Goal: Task Accomplishment & Management: Complete application form

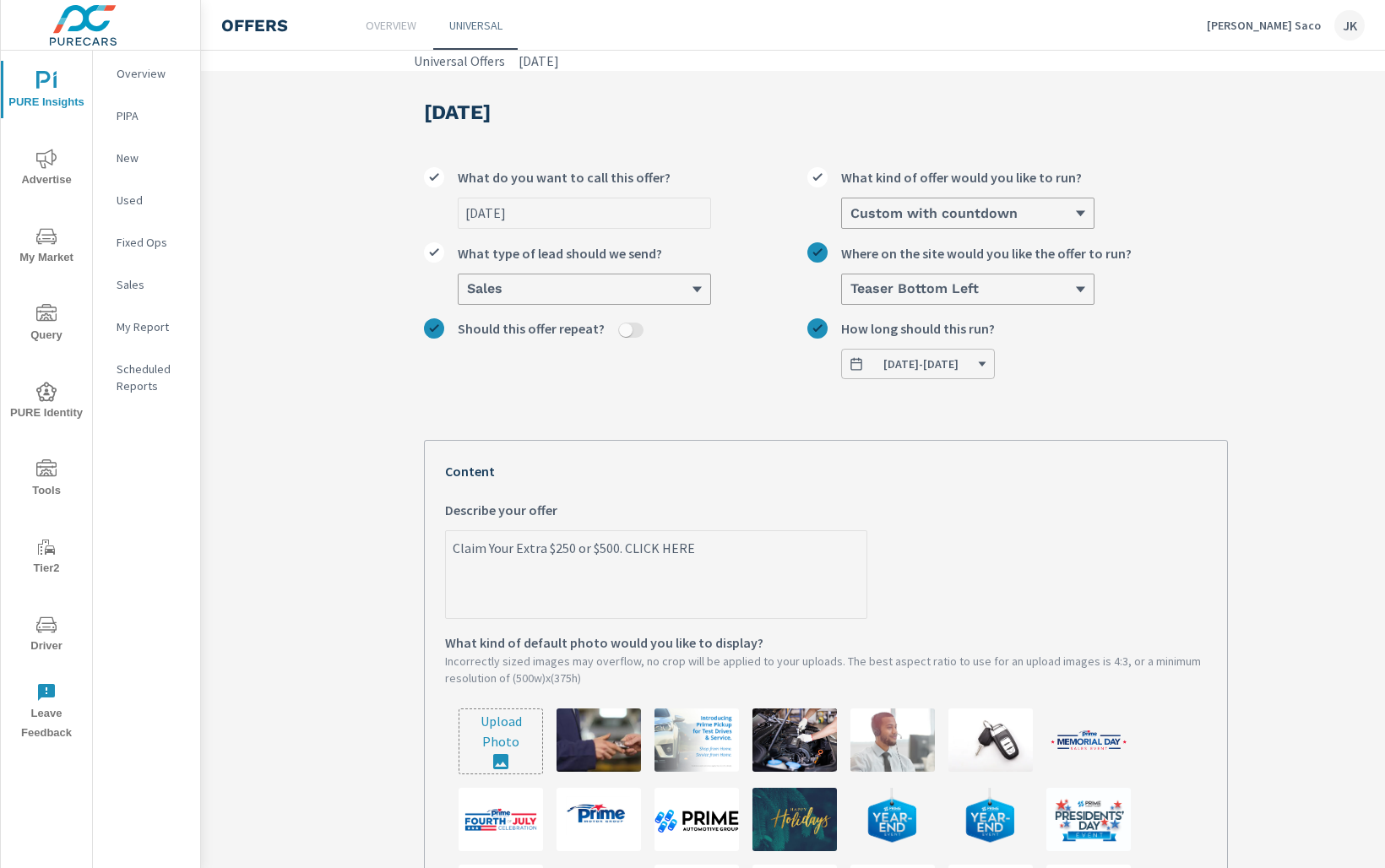
scroll to position [216, 0]
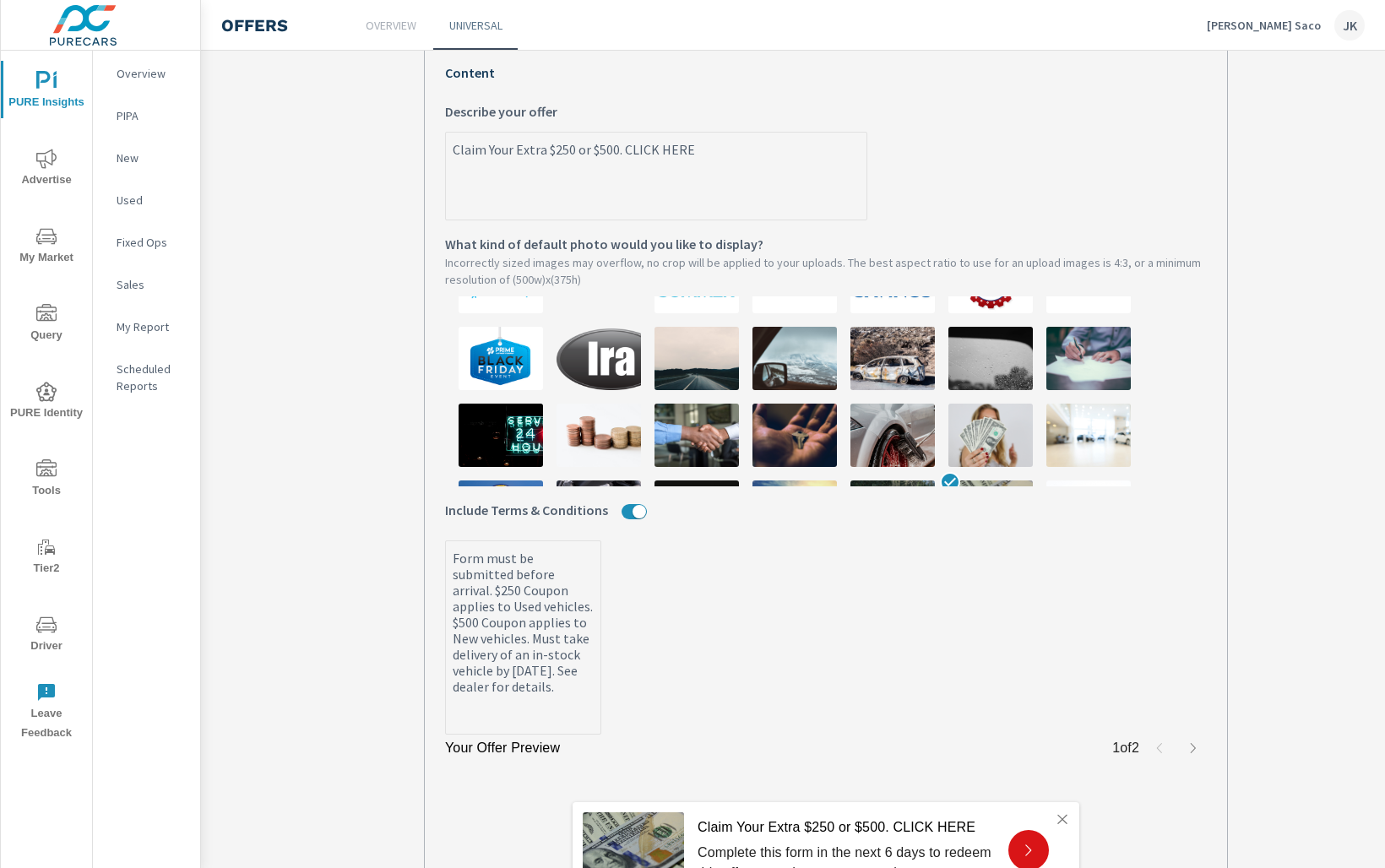
drag, startPoint x: 702, startPoint y: 150, endPoint x: 360, endPoint y: 138, distance: 342.2
click at [360, 138] on section "September 2025 September 2025 What do you want to call this offer? Custom with …" at bounding box center [826, 365] width 1250 height 1386
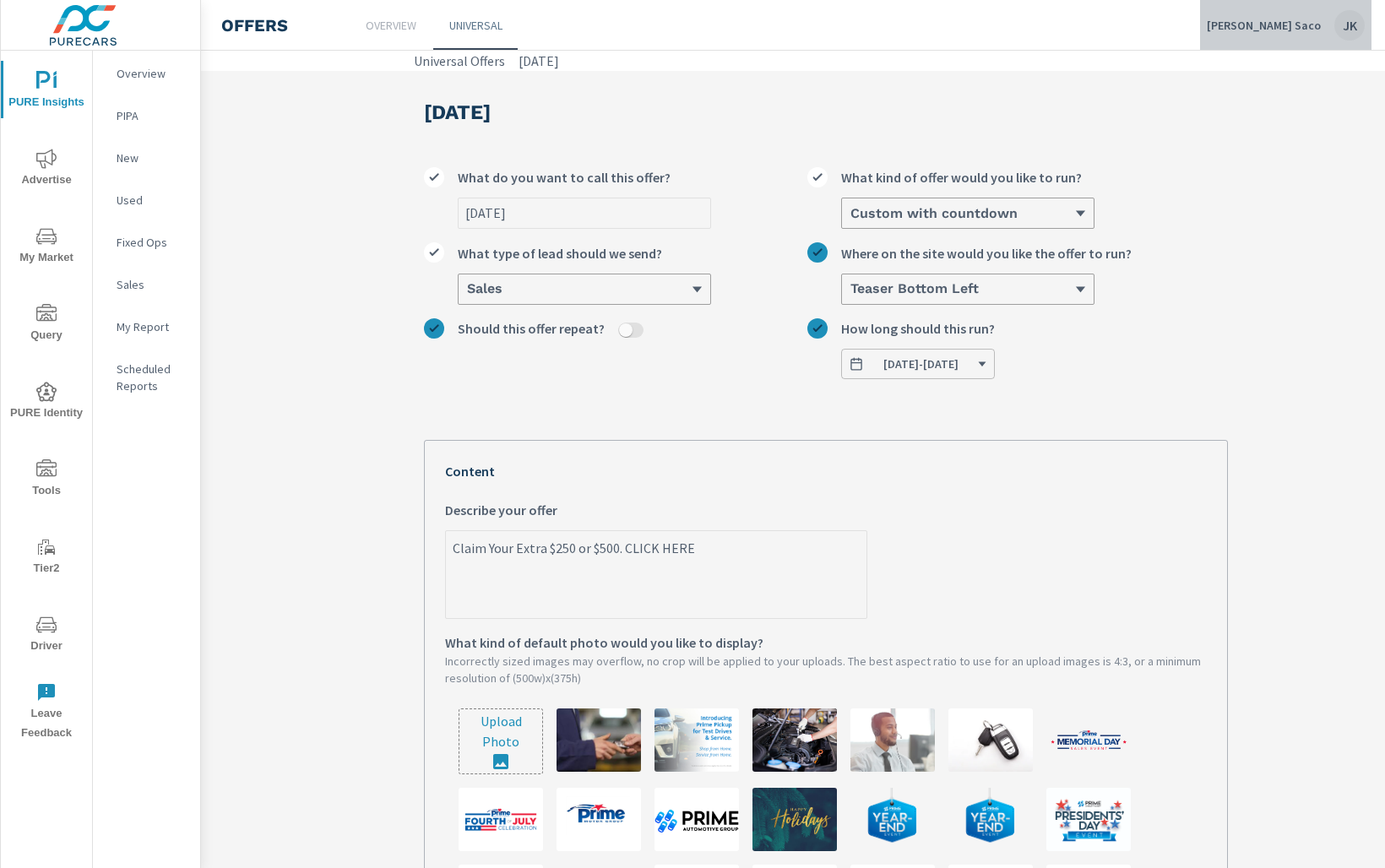
click at [1357, 25] on div "JK" at bounding box center [1349, 25] width 30 height 30
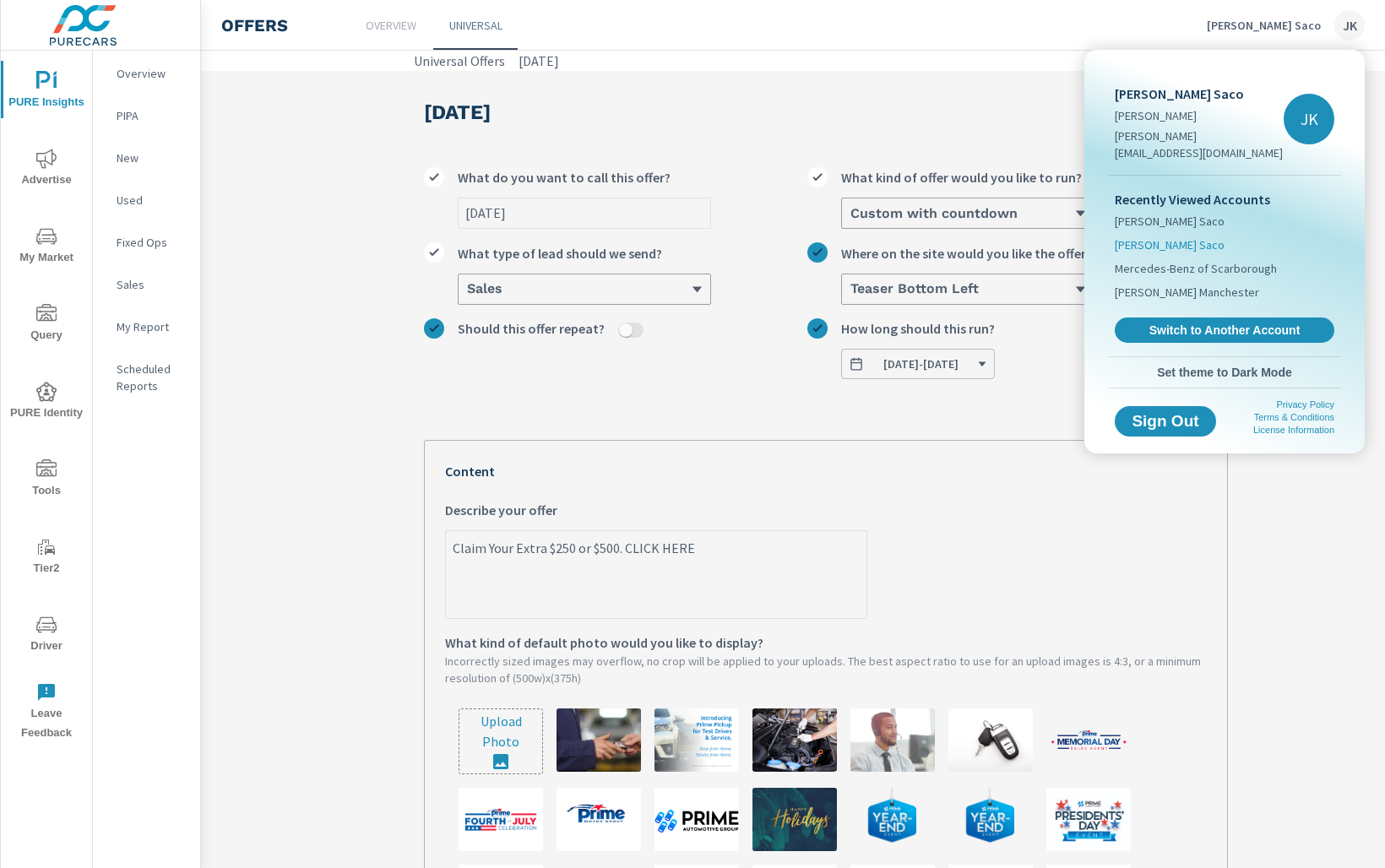
click at [1171, 236] on span "[PERSON_NAME] Saco" at bounding box center [1170, 244] width 110 height 17
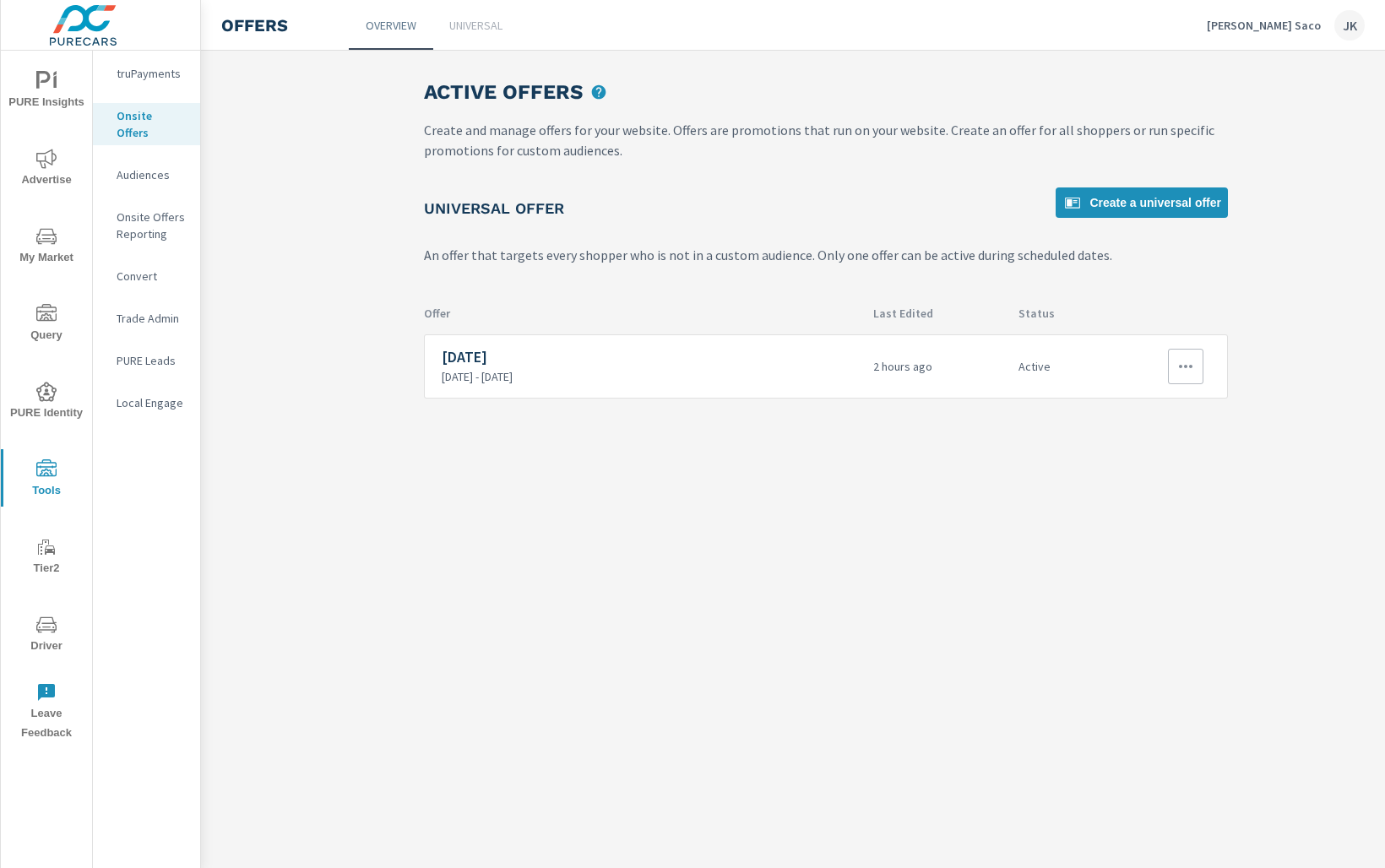
click at [788, 380] on p "9/24/2025 - 9/30/2025" at bounding box center [650, 376] width 418 height 15
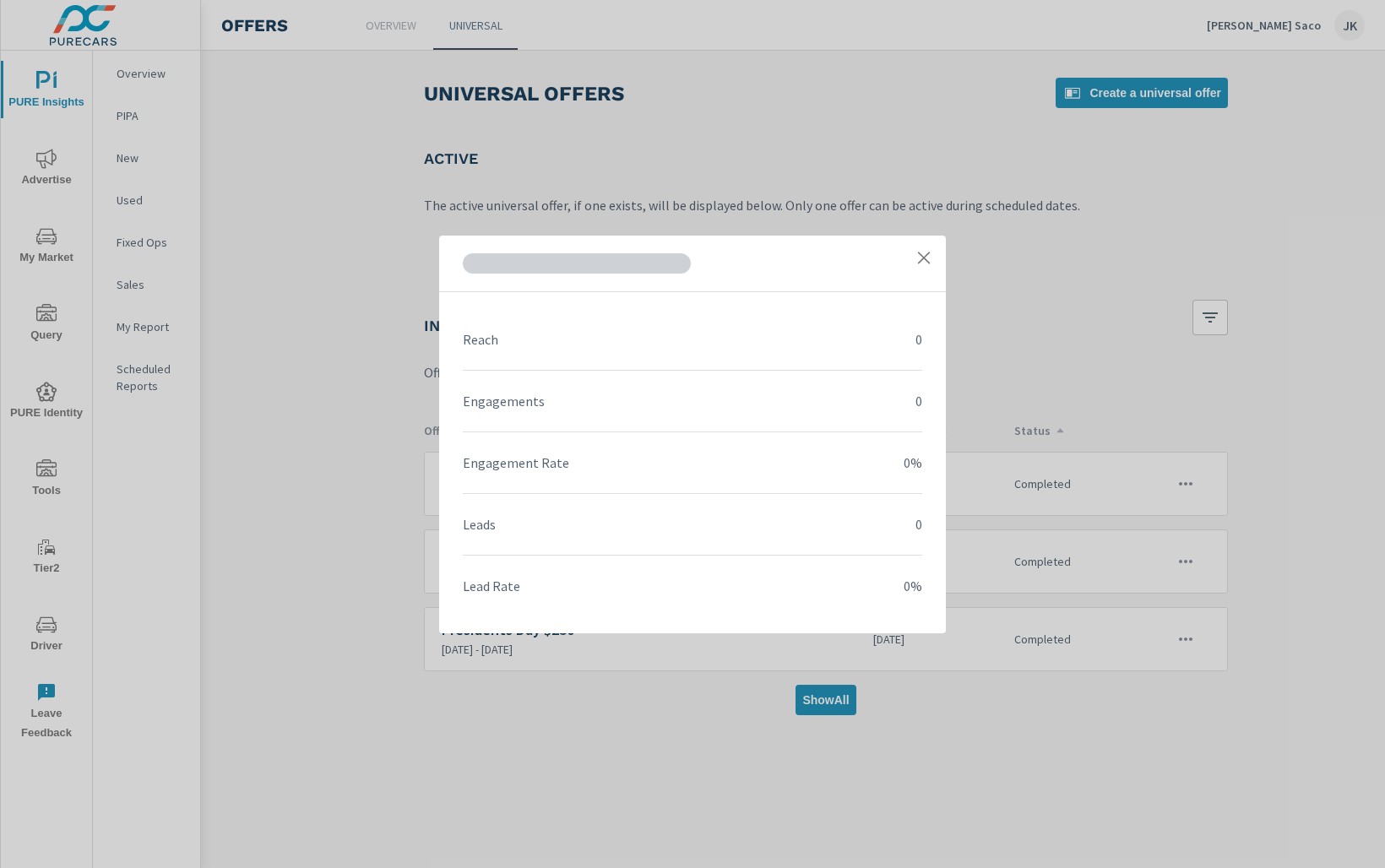
click at [924, 269] on link at bounding box center [924, 257] width 30 height 30
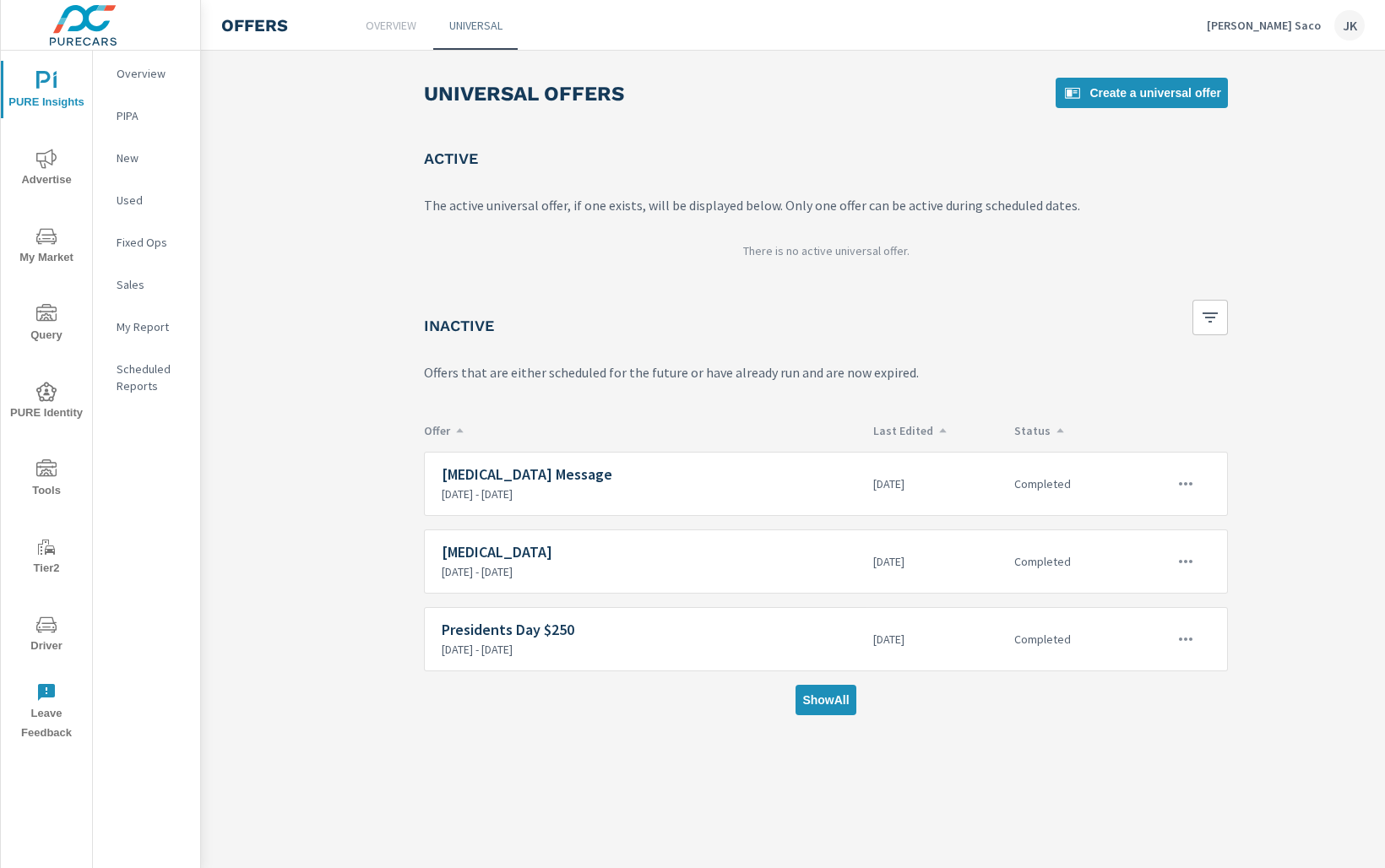
click at [45, 623] on icon "nav menu" at bounding box center [46, 625] width 20 height 20
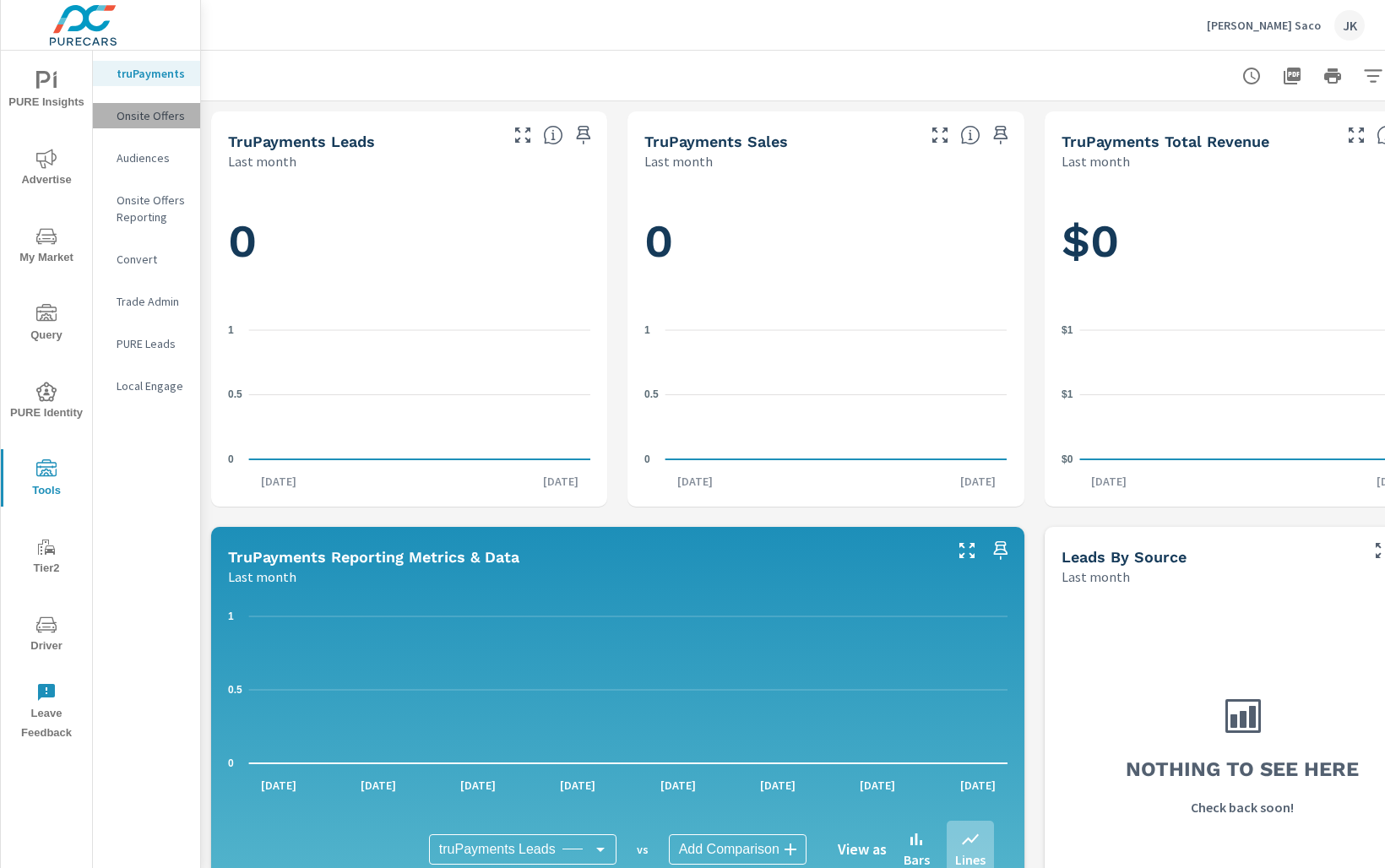
click at [152, 116] on p "Onsite Offers" at bounding box center [151, 115] width 70 height 17
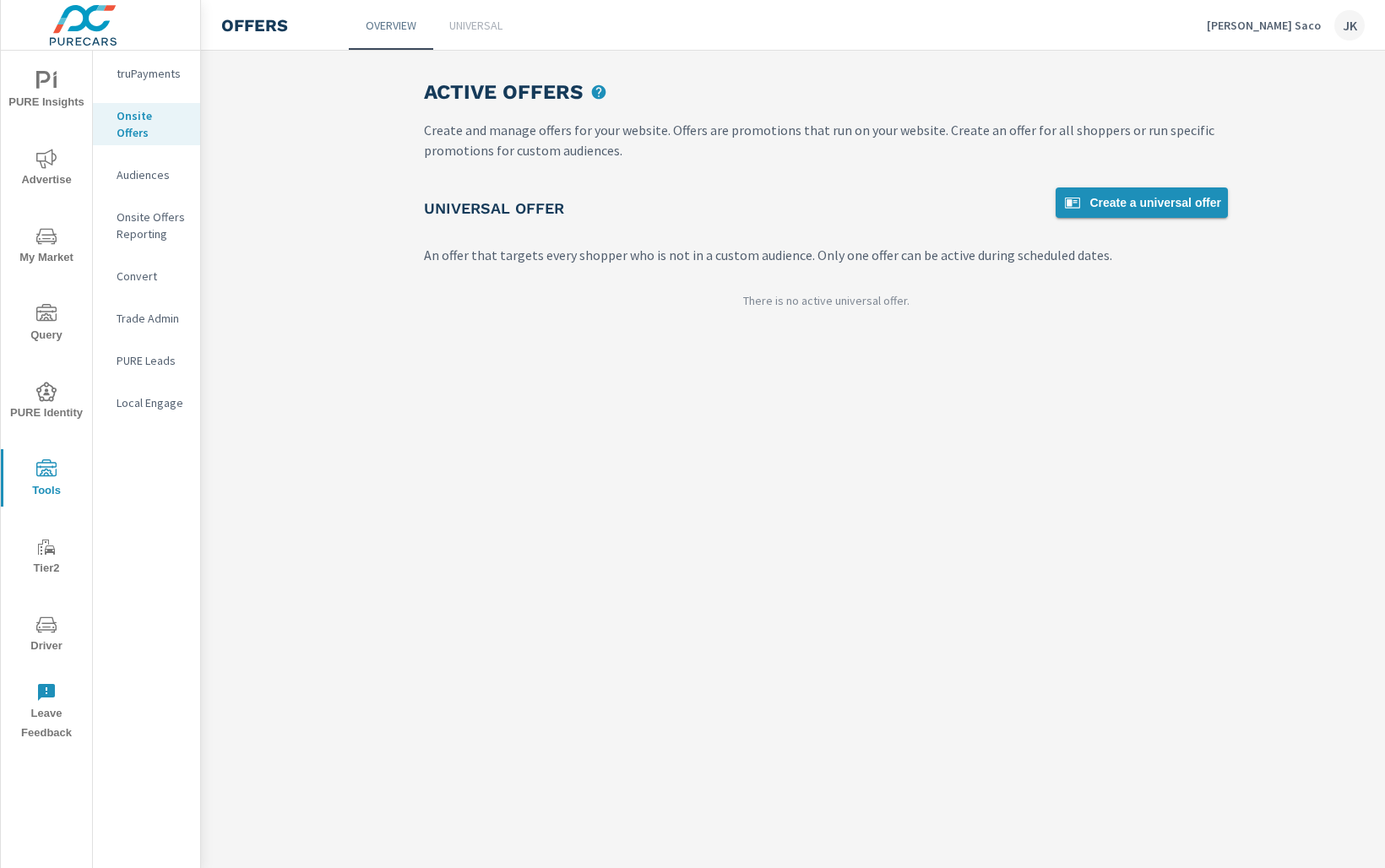
click at [1143, 202] on span "Create a universal offer" at bounding box center [1142, 202] width 159 height 20
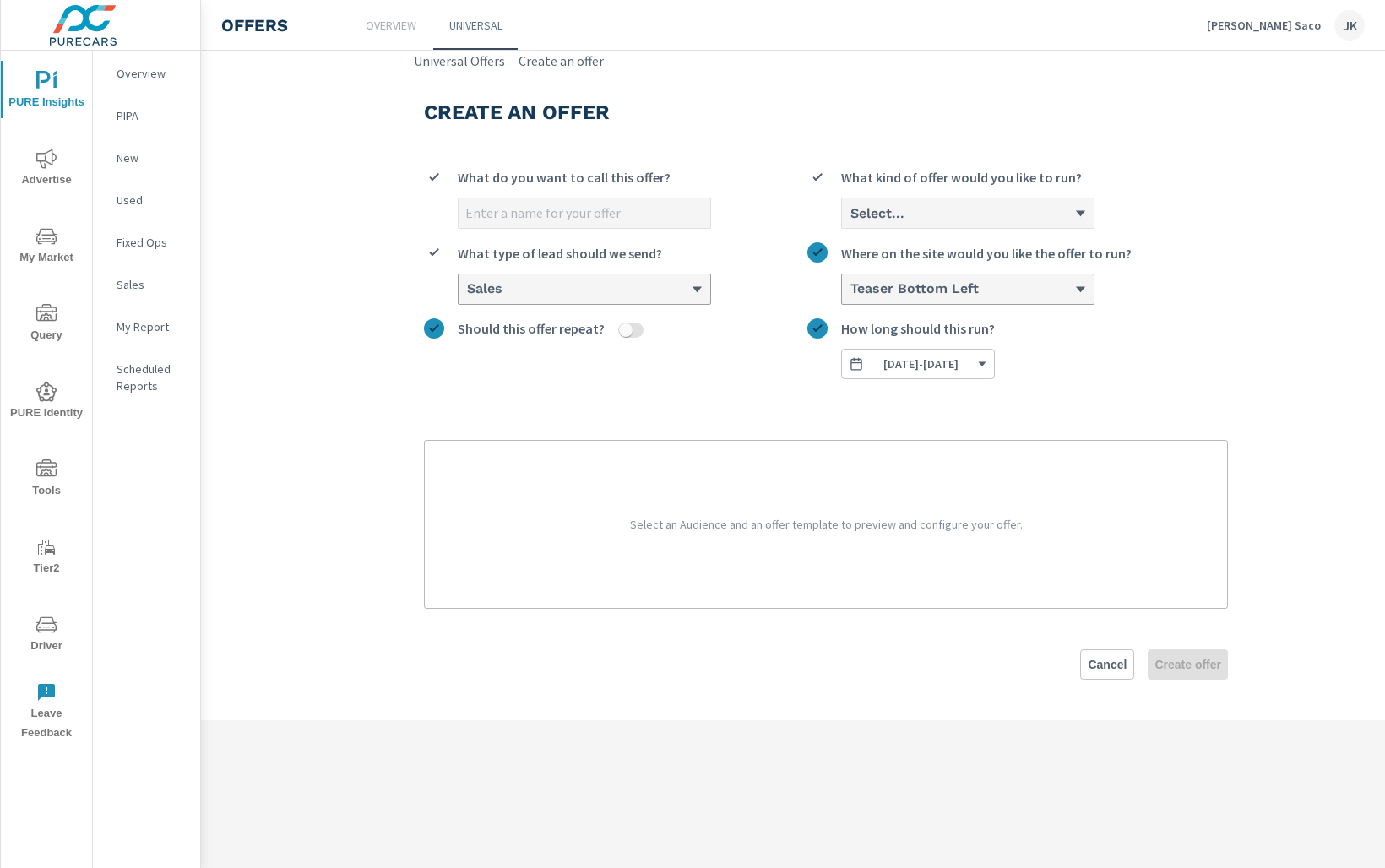
click at [622, 207] on input "What do you want to call this offer?" at bounding box center [584, 213] width 252 height 30
type input "[DATE]"
click at [963, 217] on div "Select..." at bounding box center [962, 213] width 225 height 16
click at [851, 217] on input "Select... What kind of offer would you like to run?" at bounding box center [850, 213] width 2 height 15
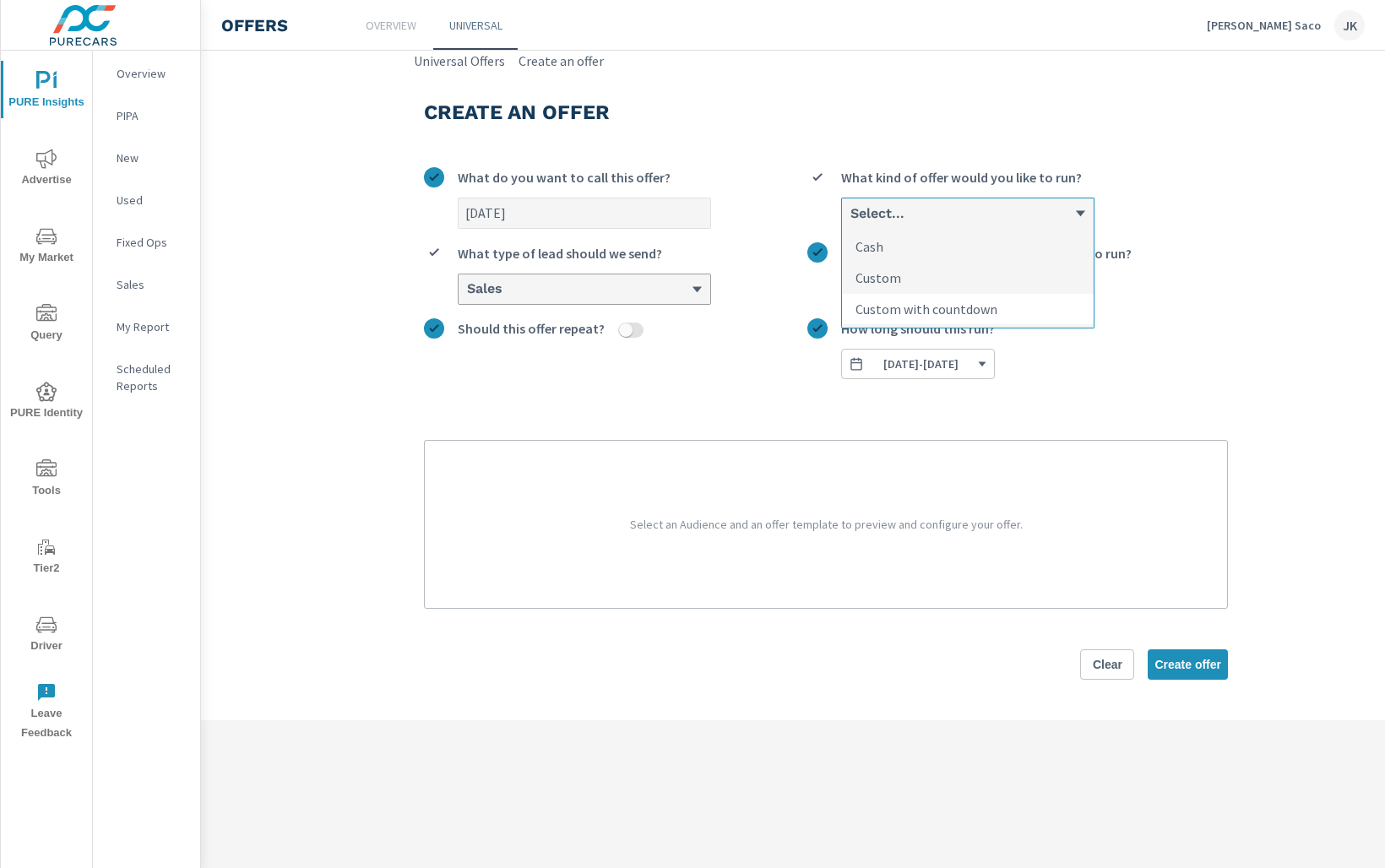
click at [927, 304] on p "Custom with countdown" at bounding box center [926, 309] width 142 height 20
click at [851, 222] on input "option Custom with countdown focused, 3 of 3. 3 results available. Use Up and D…" at bounding box center [850, 213] width 2 height 15
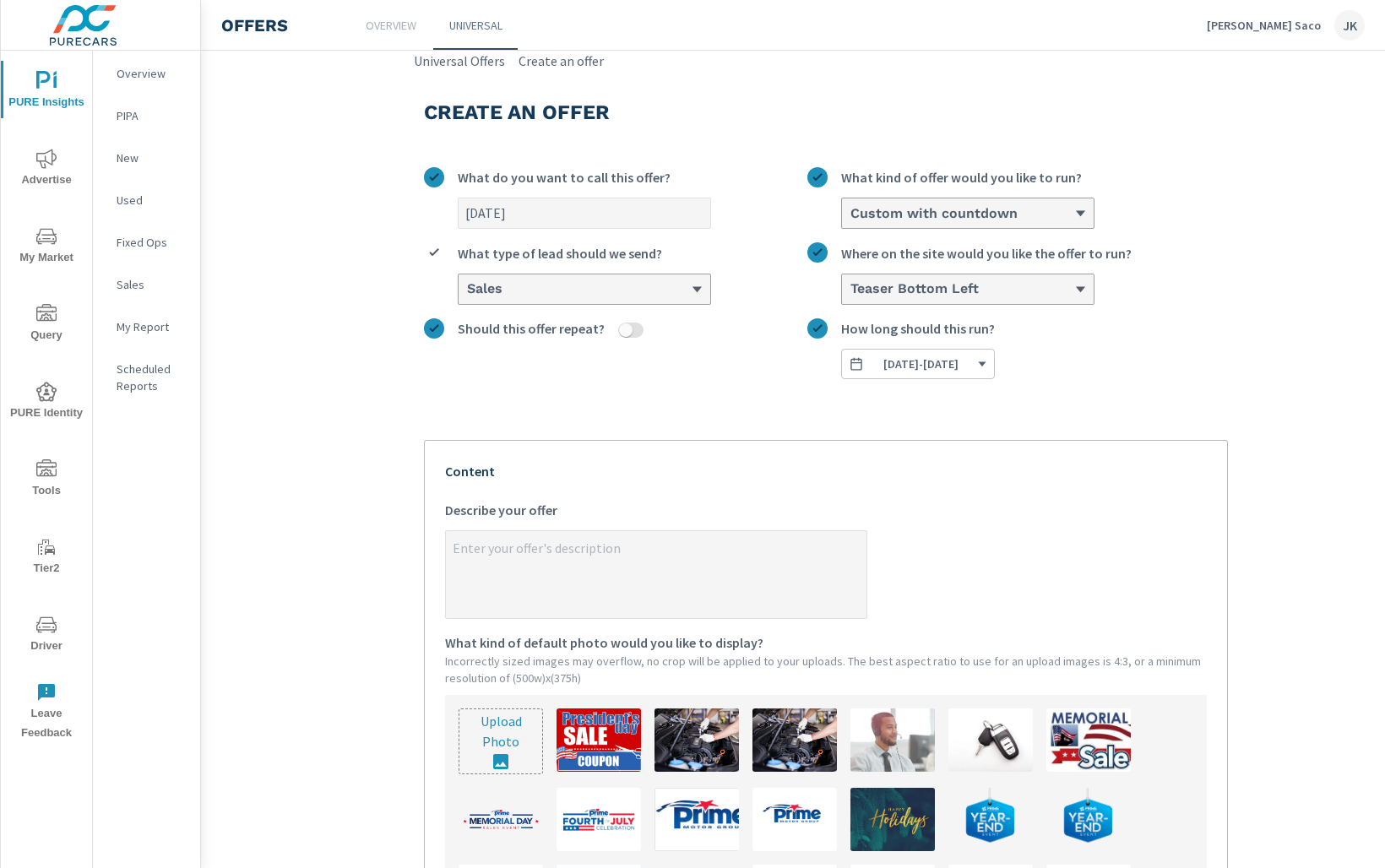
click at [577, 283] on div "Sales" at bounding box center [578, 290] width 225 height 16
click at [467, 283] on input "Sales What type of lead should we send?" at bounding box center [466, 290] width 2 height 15
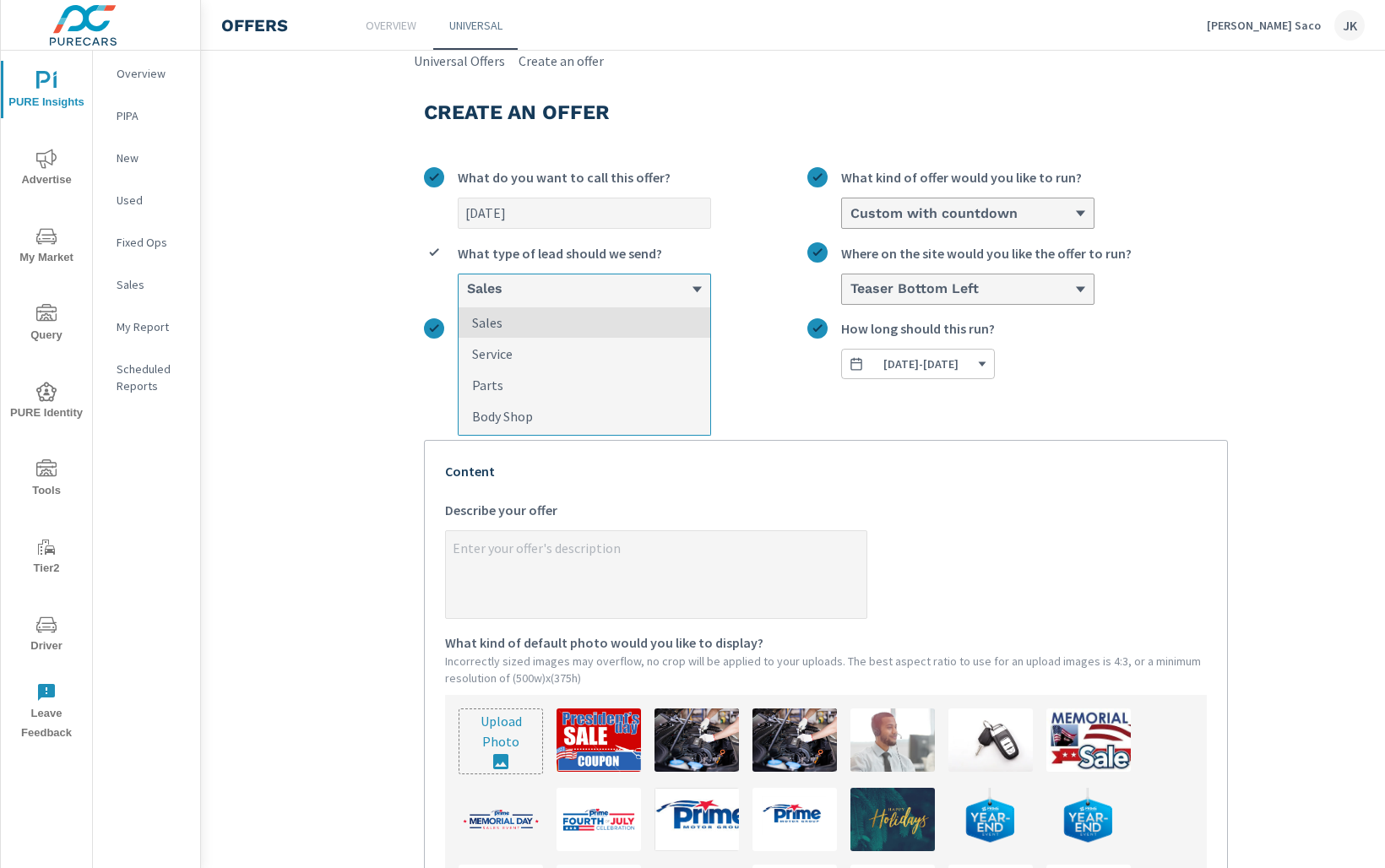
click at [803, 379] on div "[DATE] What do you want to call this offer? Custom with countdown What kind of …" at bounding box center [826, 652] width 804 height 997
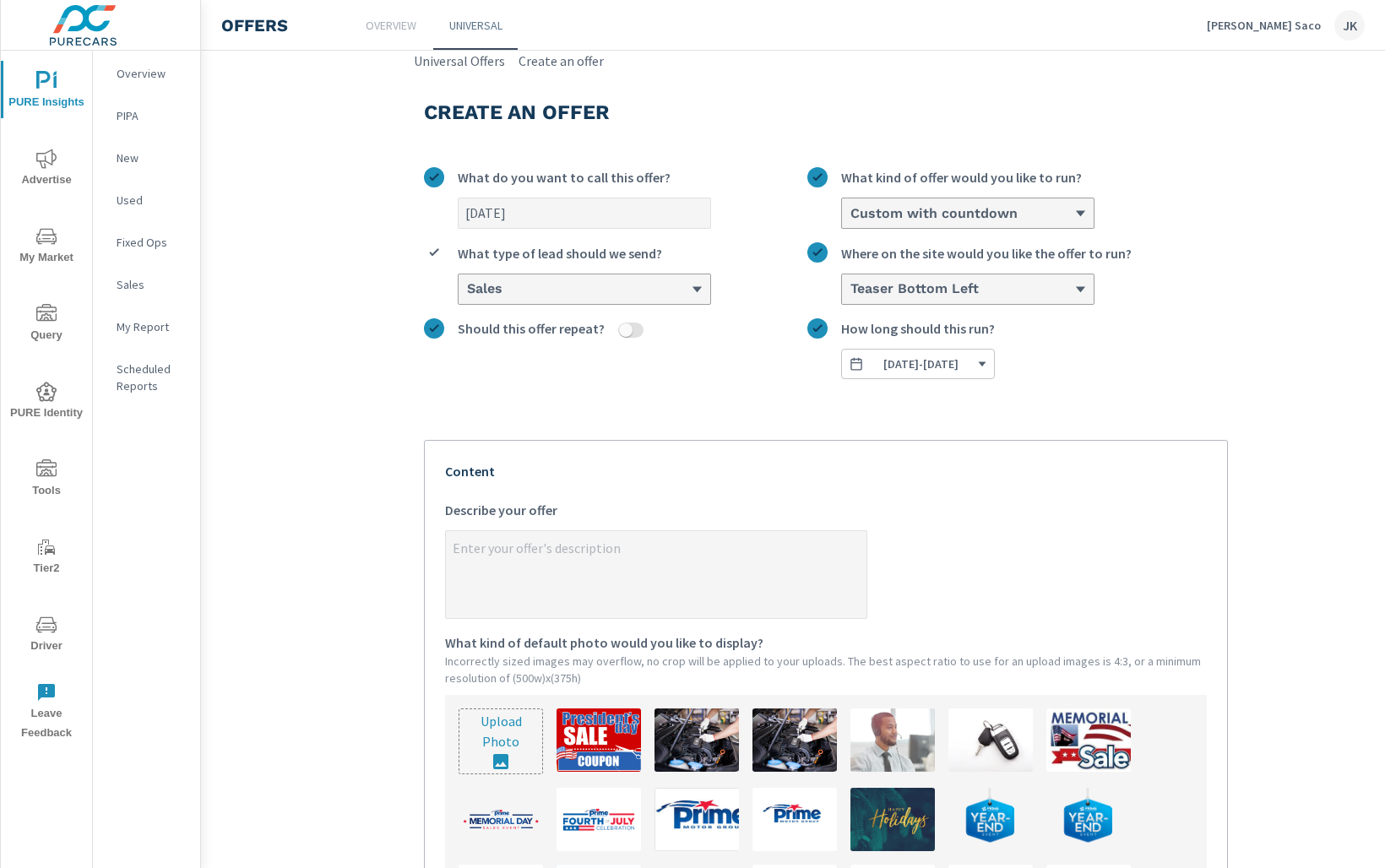
click at [942, 365] on span "[DATE] - [DATE]" at bounding box center [921, 363] width 75 height 15
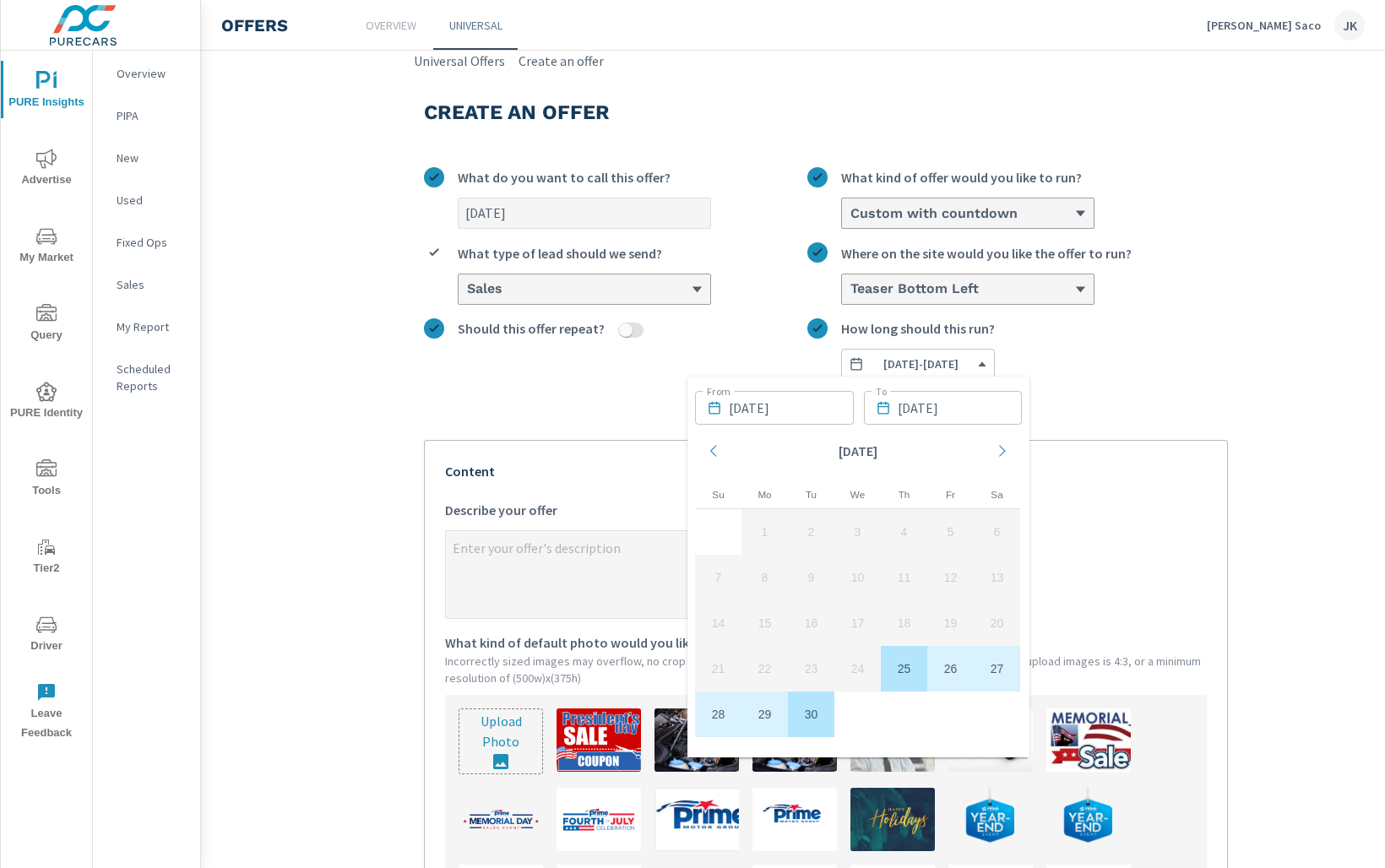
click at [239, 569] on section "Create an offer [DATE] What do you want to call this offer? Custom with countdo…" at bounding box center [826, 666] width 1250 height 1191
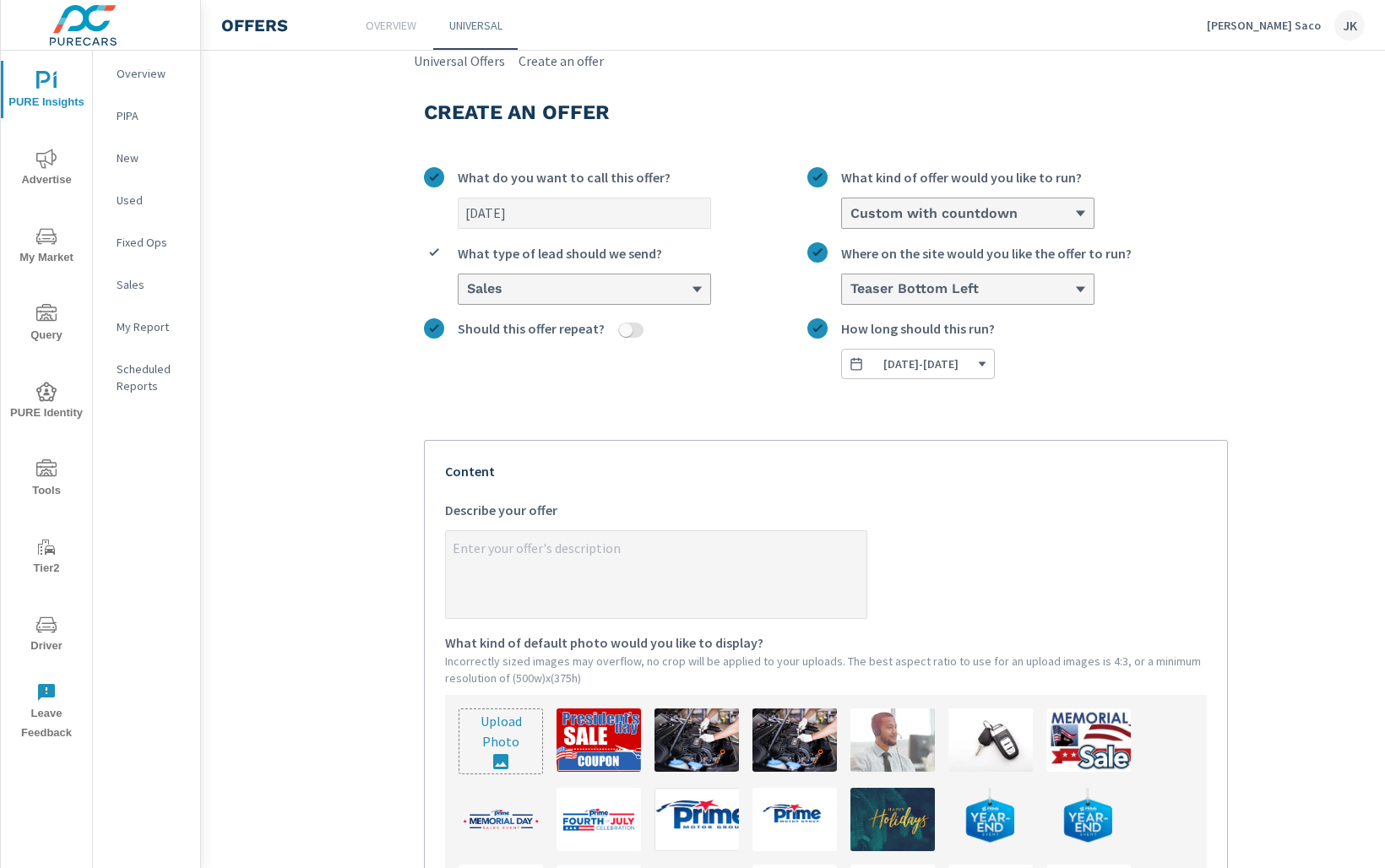
type textarea "x"
click at [535, 573] on textarea "x Describe your offer" at bounding box center [656, 576] width 420 height 84
paste textarea "[EMAIL_ADDRESS][DOMAIN_NAME]"
type textarea "[EMAIL_ADDRESS][DOMAIN_NAME]"
type textarea "x"
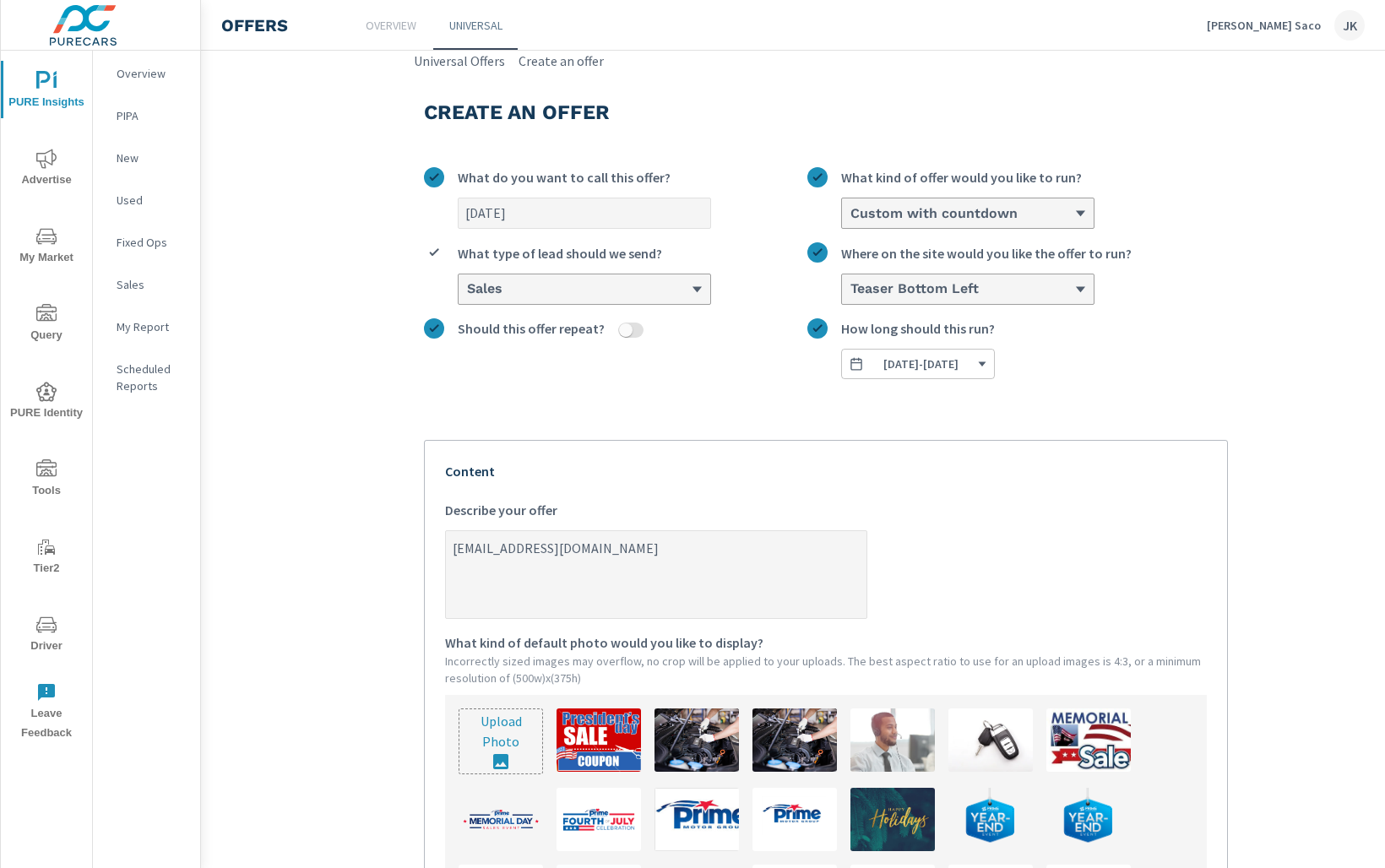
drag, startPoint x: 679, startPoint y: 546, endPoint x: 312, endPoint y: 539, distance: 367.1
click at [312, 539] on section "Create an offer [DATE] What do you want to call this offer? Custom with countdo…" at bounding box center [826, 666] width 1250 height 1191
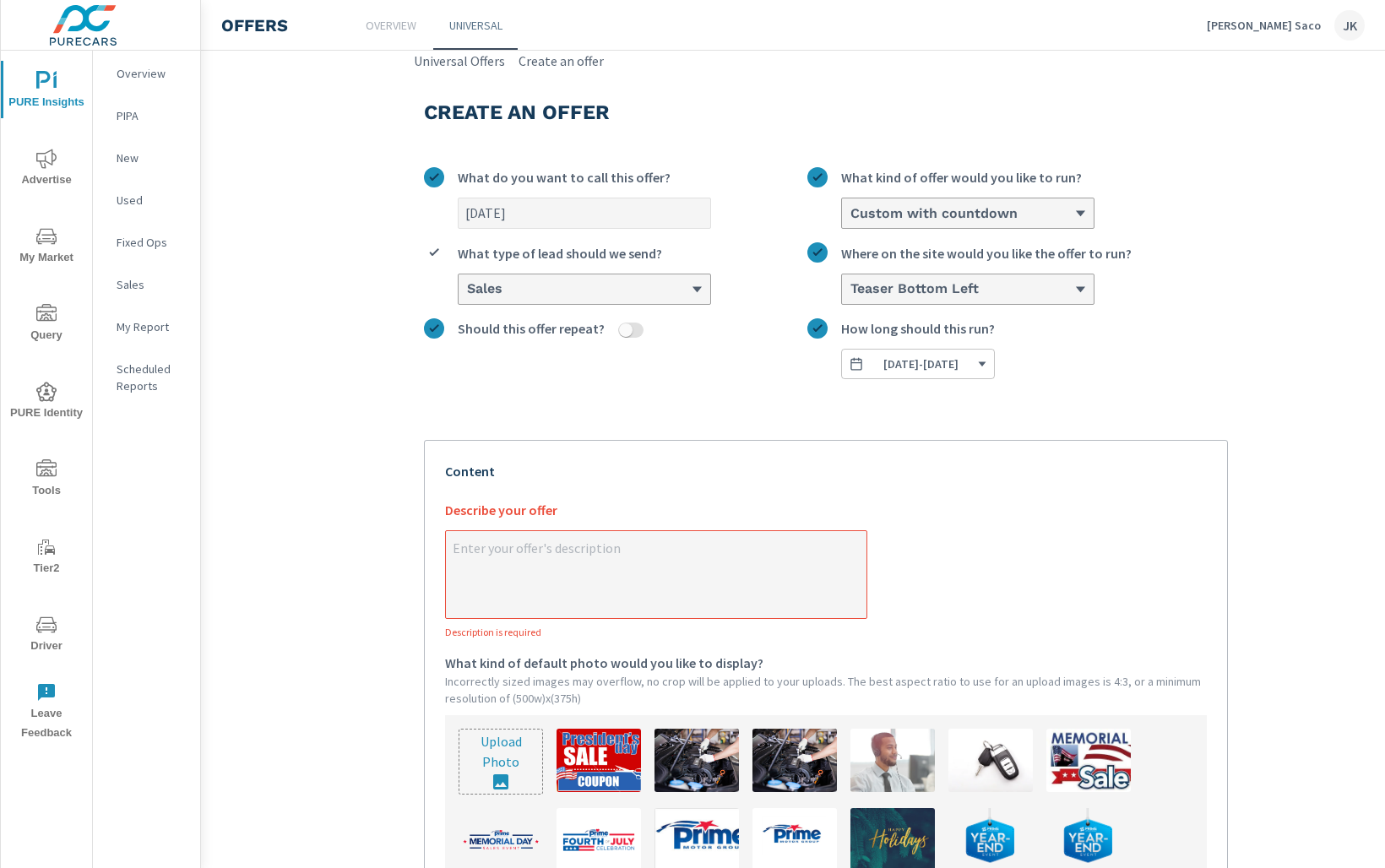
type textarea "x"
paste textarea "Form must be submitted before arrival. $250 Coupon applies to Used vehicles. $5…"
type textarea "Form must be submitted before arrival. $250 Coupon applies to Used vehicles. $5…"
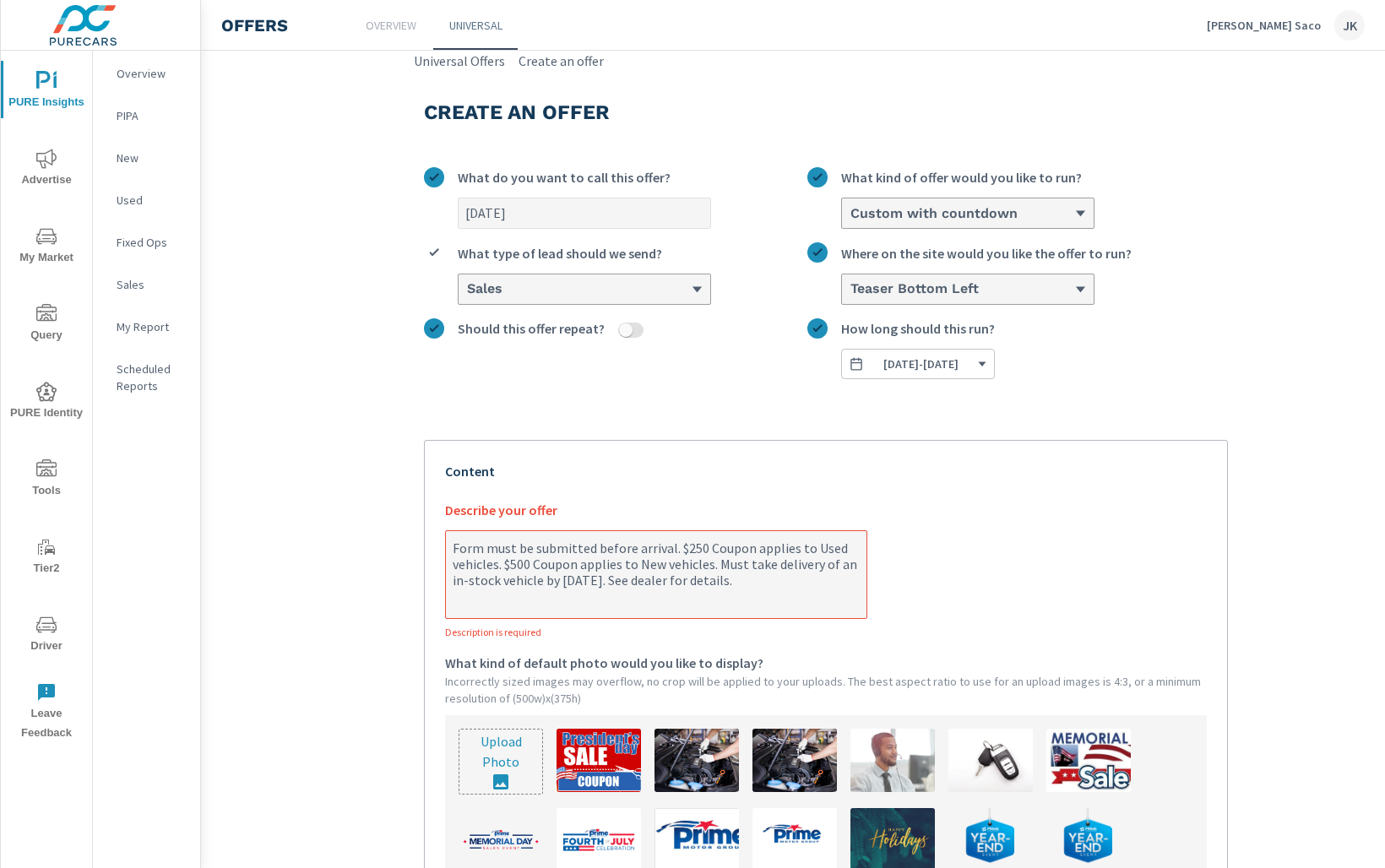
type textarea "x"
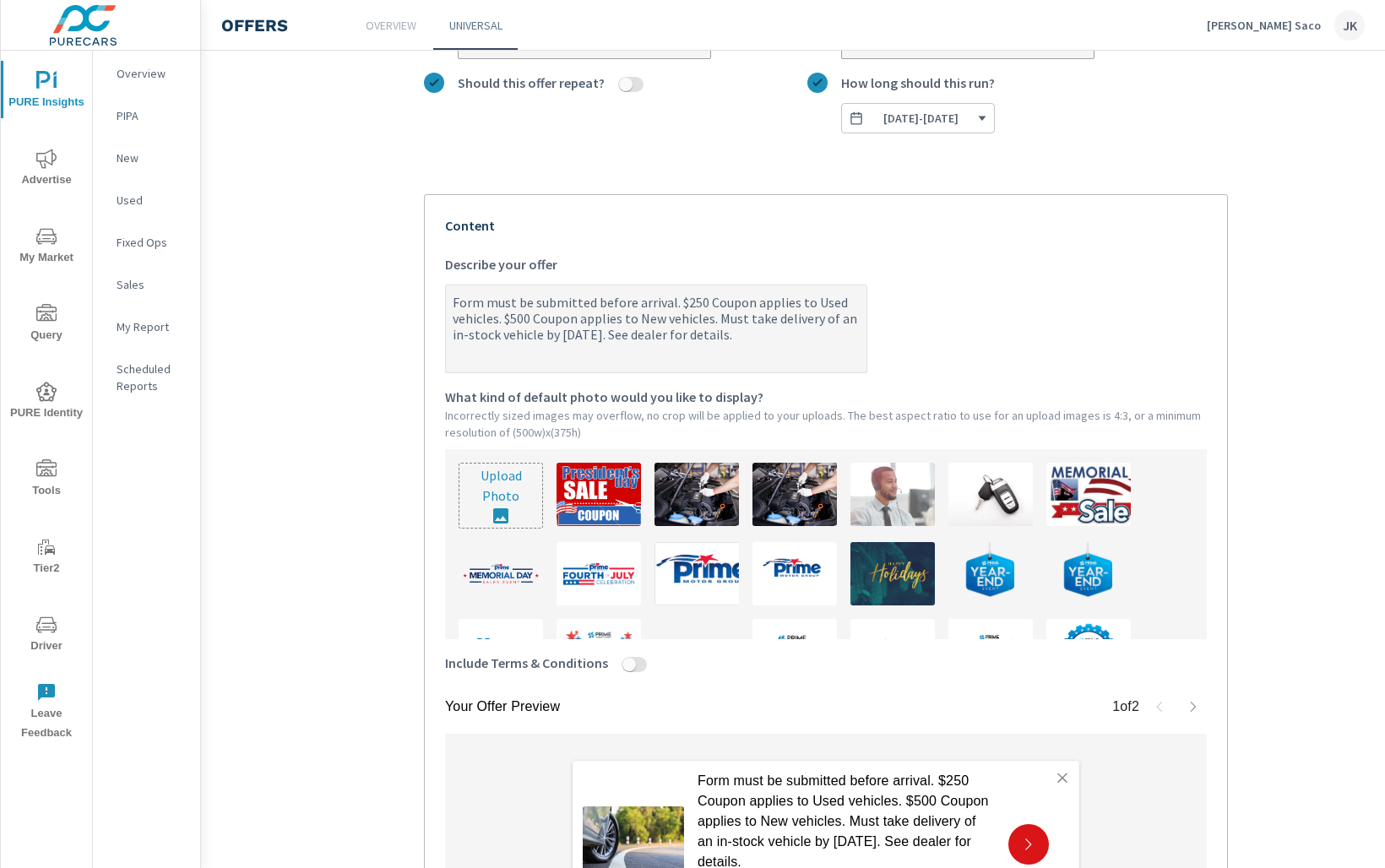
scroll to position [249, 0]
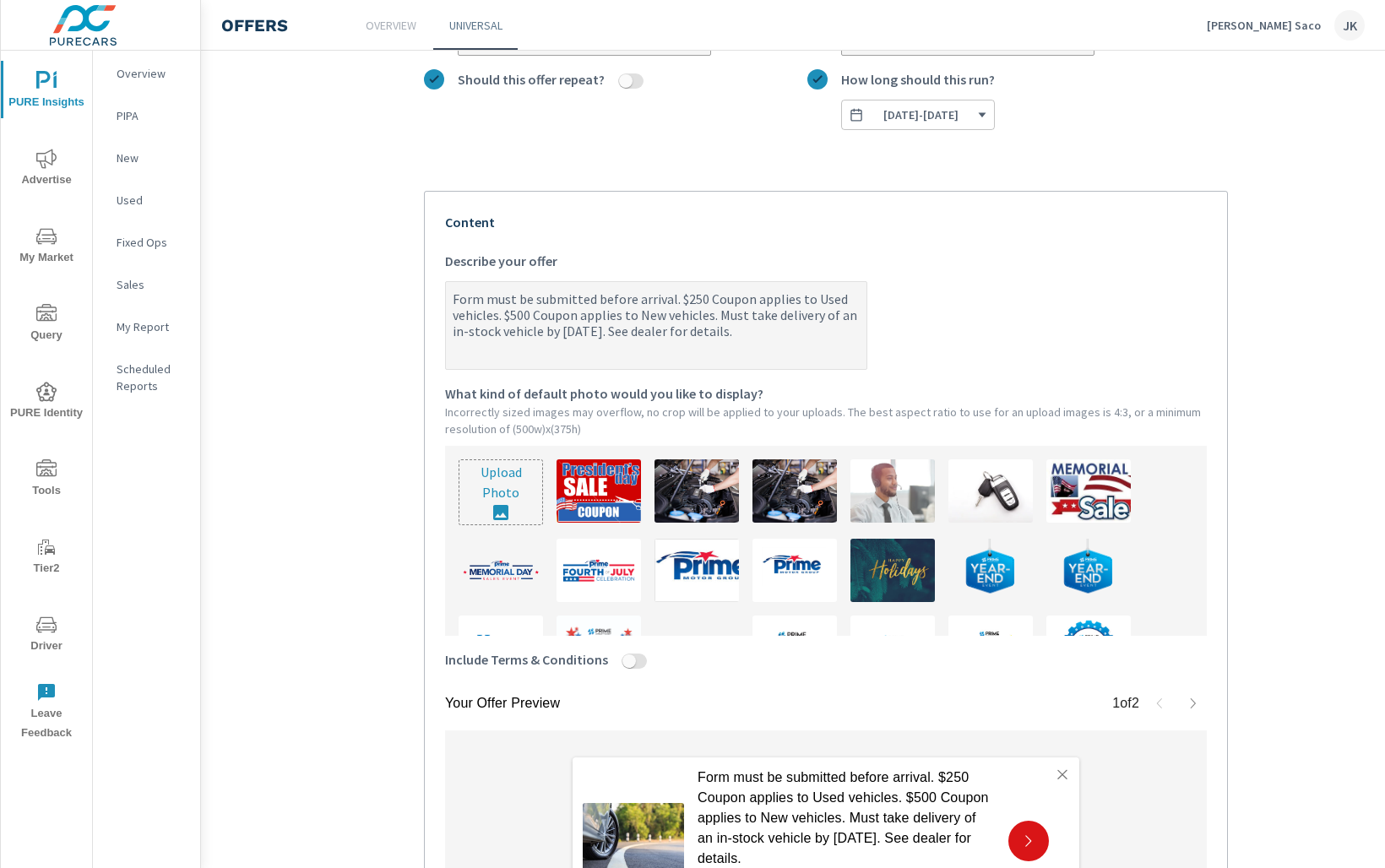
drag, startPoint x: 764, startPoint y: 334, endPoint x: 401, endPoint y: 285, distance: 366.3
click at [401, 285] on section "Create an offer [DATE] What do you want to call this offer? Custom with countdo…" at bounding box center [826, 418] width 1250 height 1191
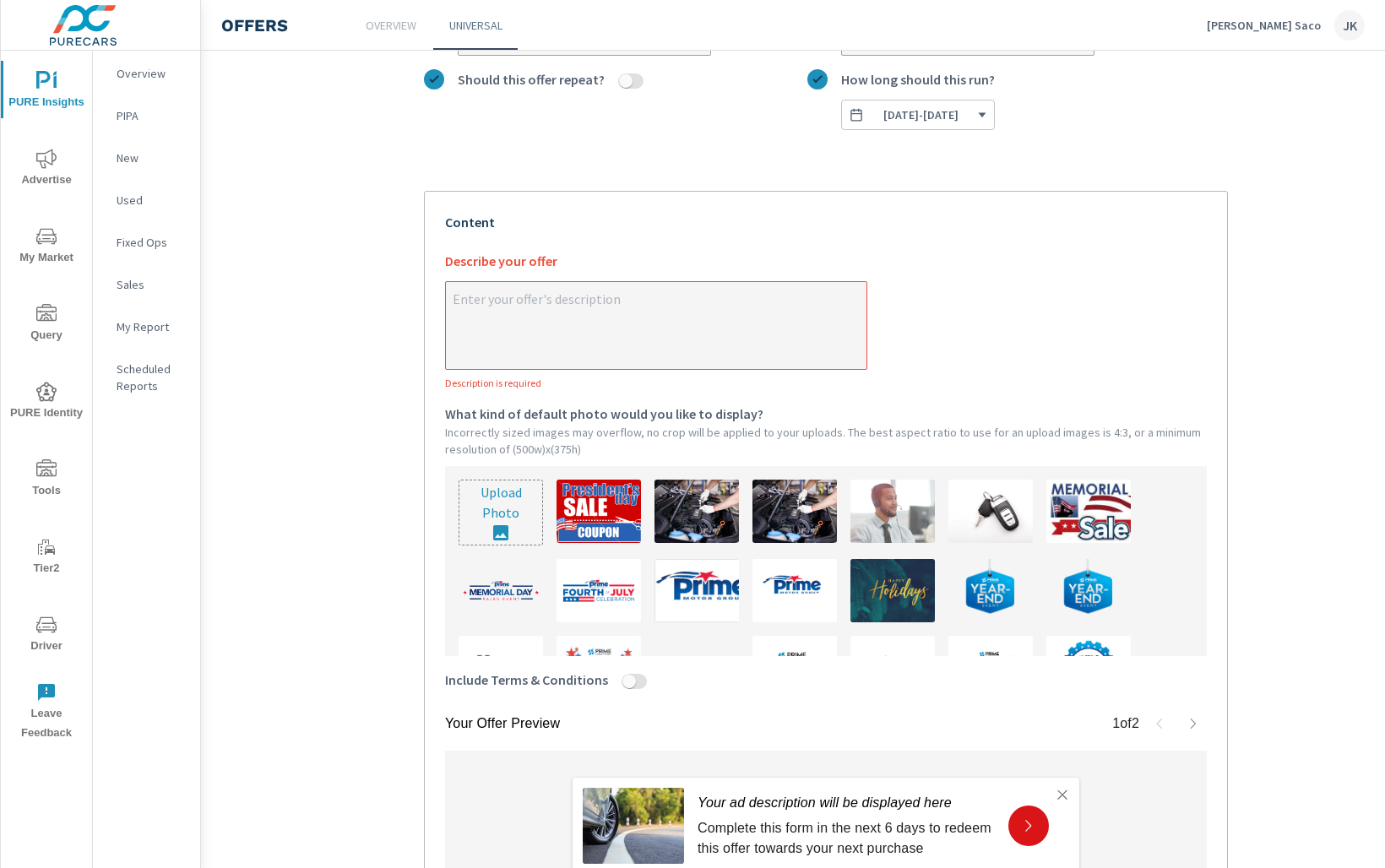
scroll to position [410, 0]
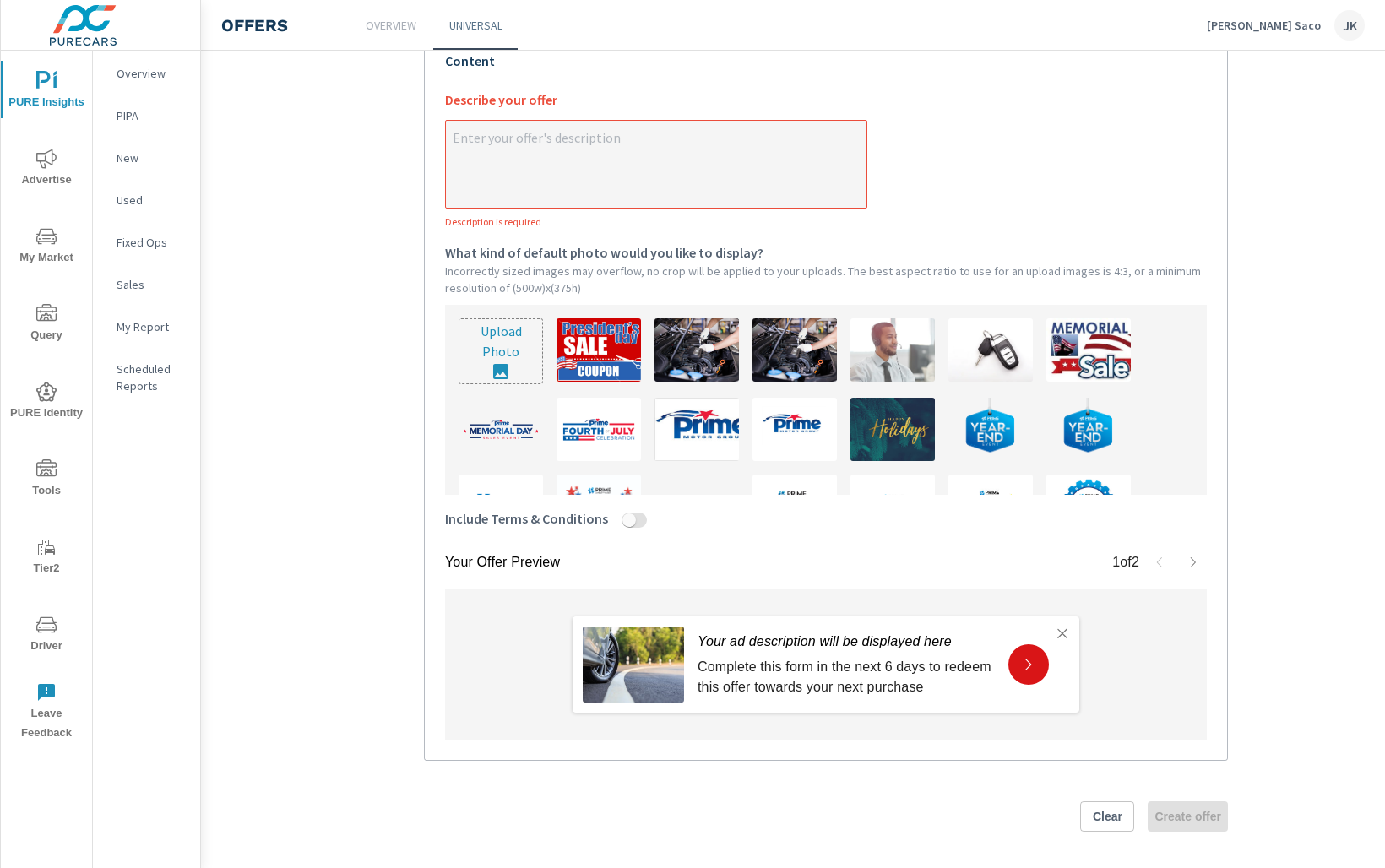
type textarea "x"
click at [630, 517] on input "Include Terms & Conditions" at bounding box center [629, 520] width 41 height 15
checkbox input "true"
type textarea "x"
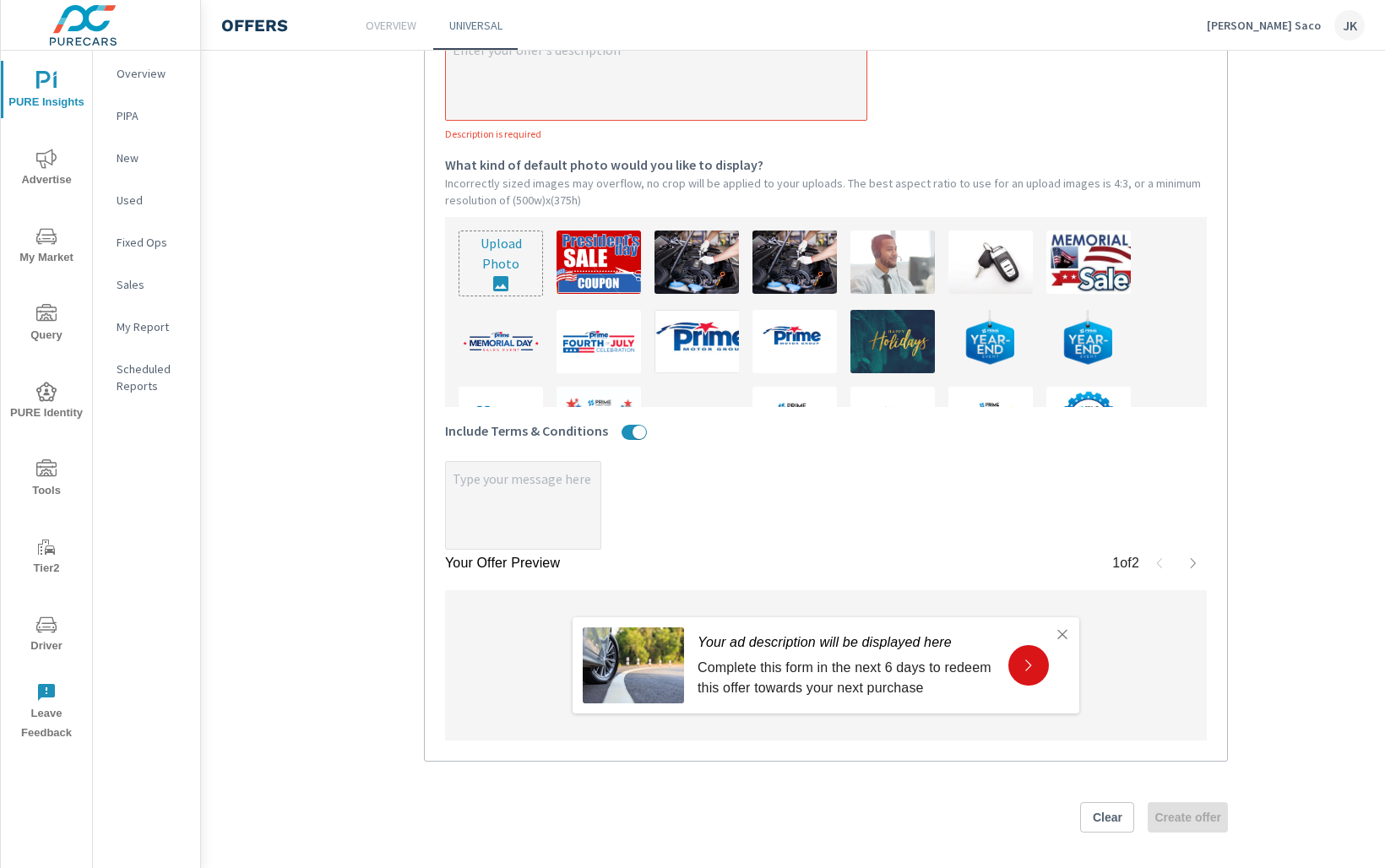
type textarea "x"
click at [526, 486] on textarea "x" at bounding box center [523, 507] width 154 height 84
paste textarea "Form must be submitted before arrival. $250 Coupon applies to Used vehicles. $5…"
type textarea "Form must be submitted before arrival. $250 Coupon applies to Used vehicles. $5…"
type textarea "x"
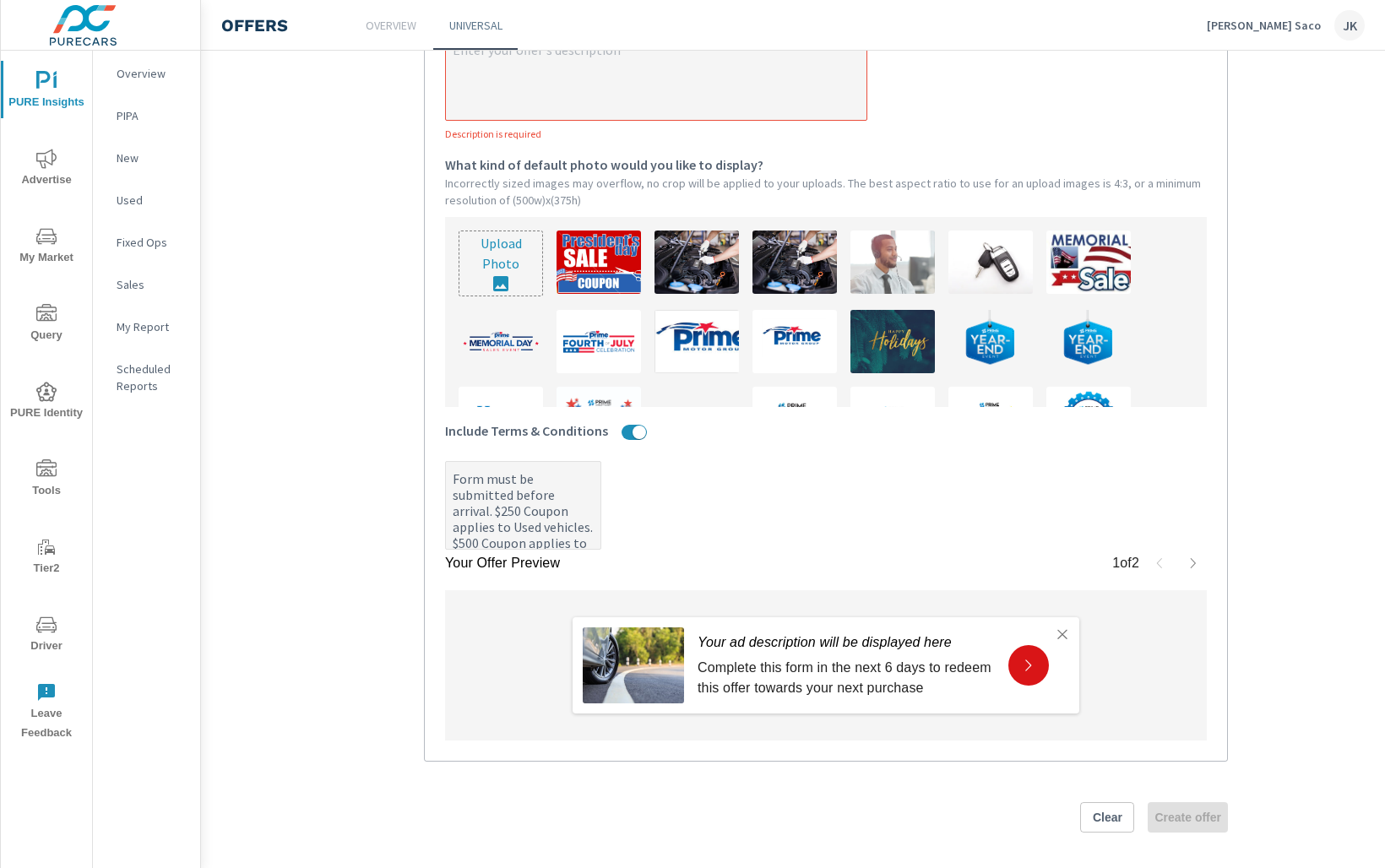
type textarea "x"
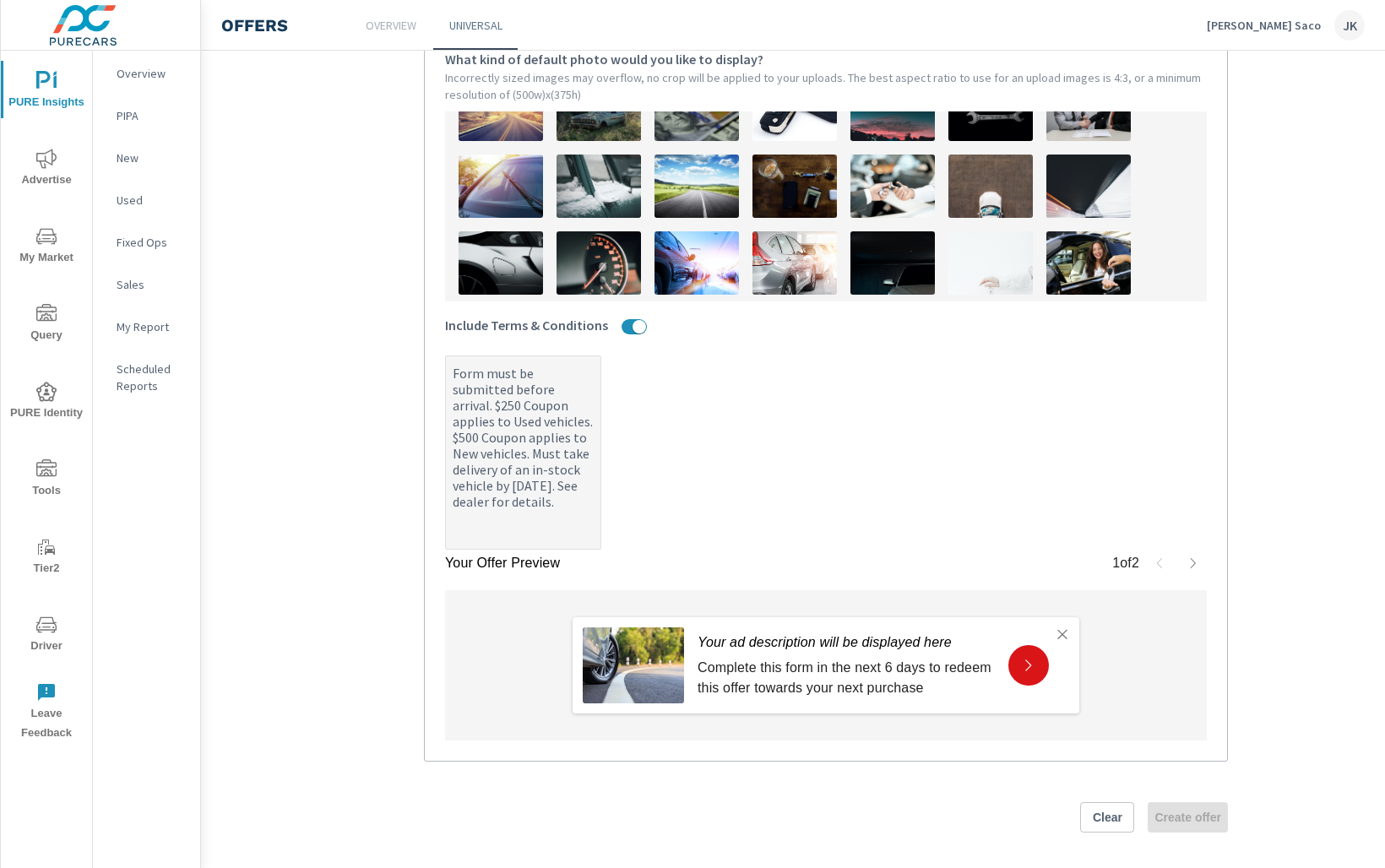
scroll to position [470, 0]
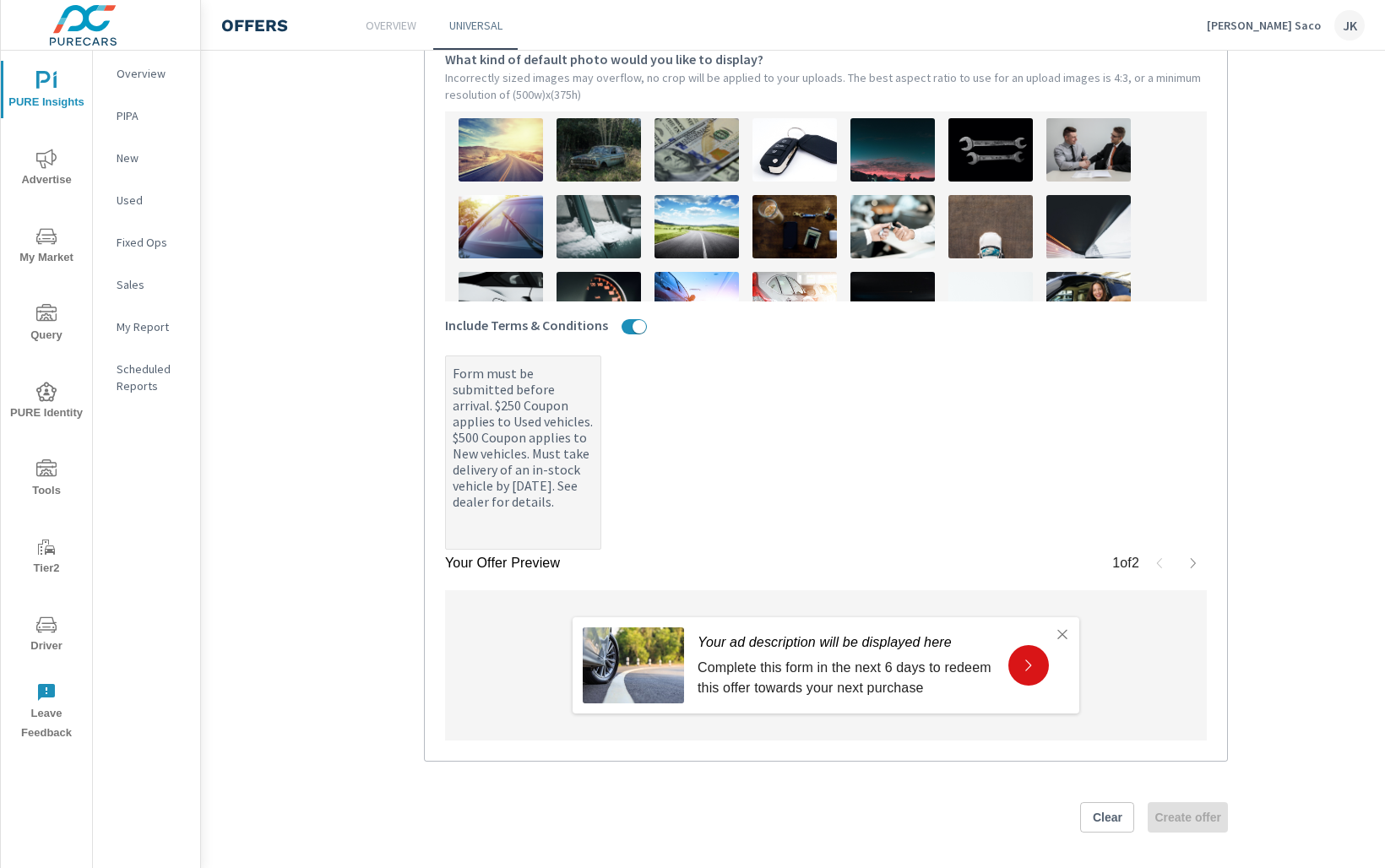
type textarea "Form must be submitted before arrival. $250 Coupon applies to Used vehicles. $5…"
type textarea "x"
click at [689, 157] on img at bounding box center [697, 150] width 84 height 64
type textarea "x"
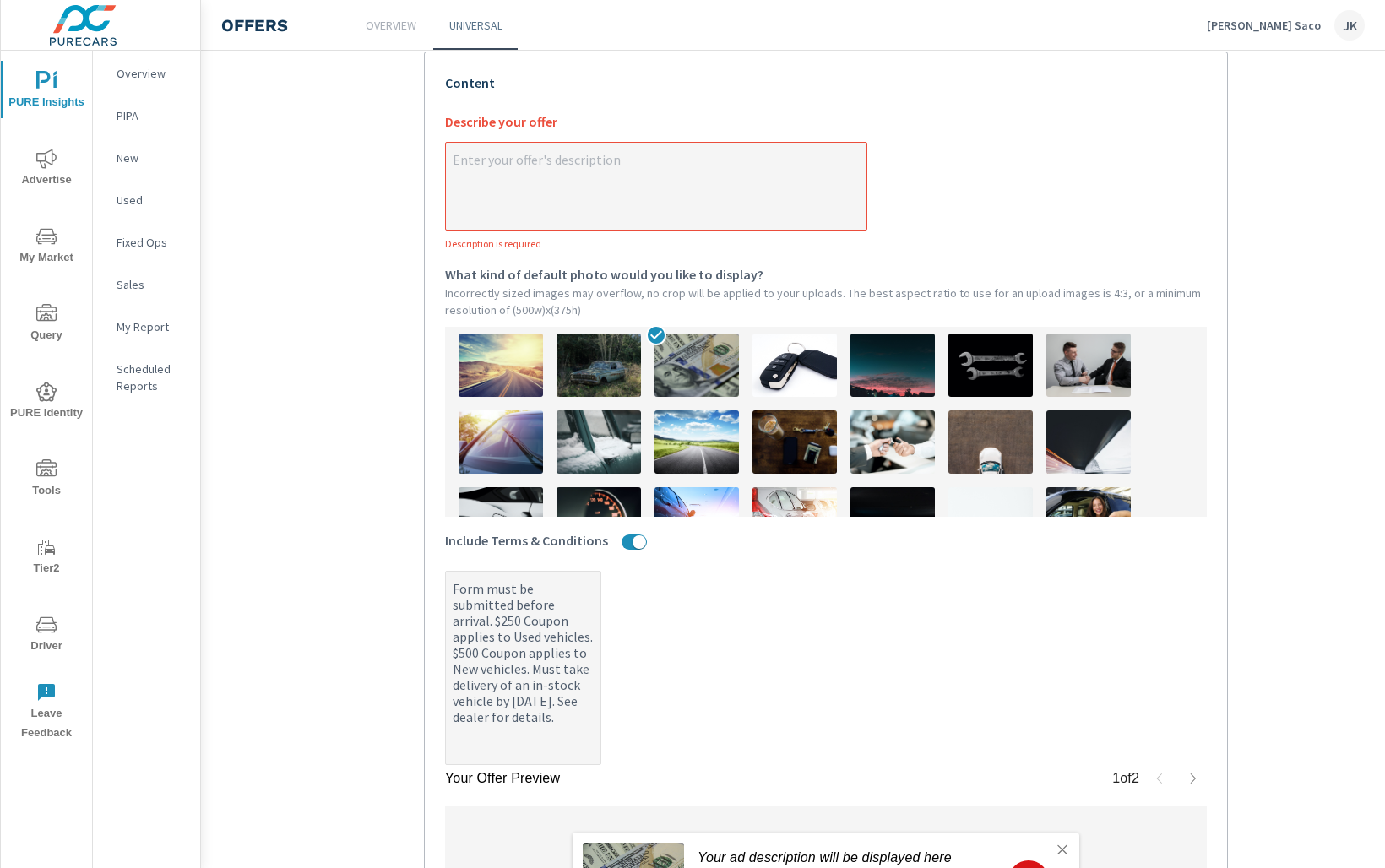
scroll to position [360, 0]
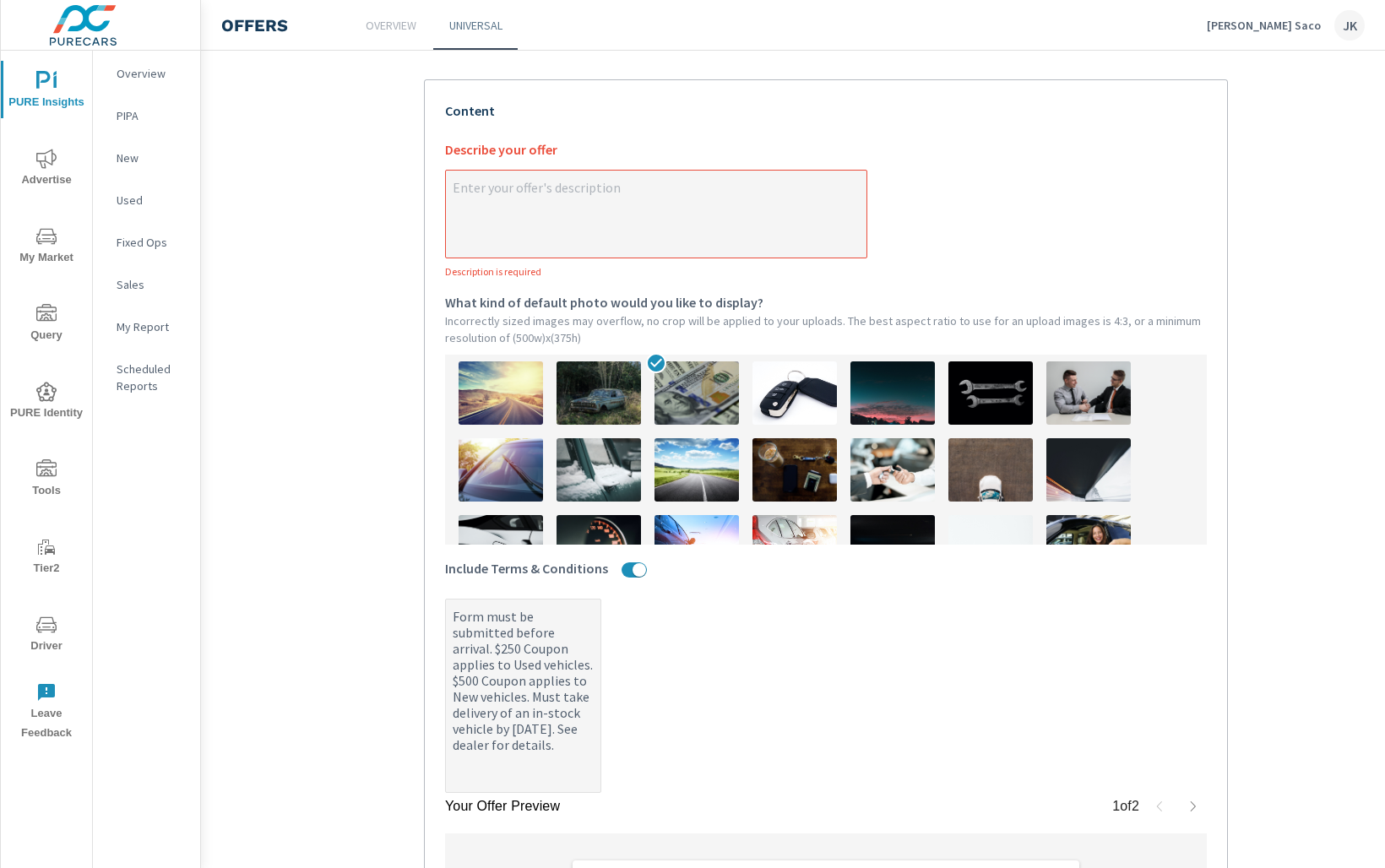
type textarea "x"
click at [572, 206] on textarea "x Describe your offer Description is required" at bounding box center [656, 215] width 420 height 84
paste textarea "Claim Your Extra $250 or $500. CLICK HERE"
type textarea "Claim Your Extra $250 or $500. CLICK HERE"
type textarea "x"
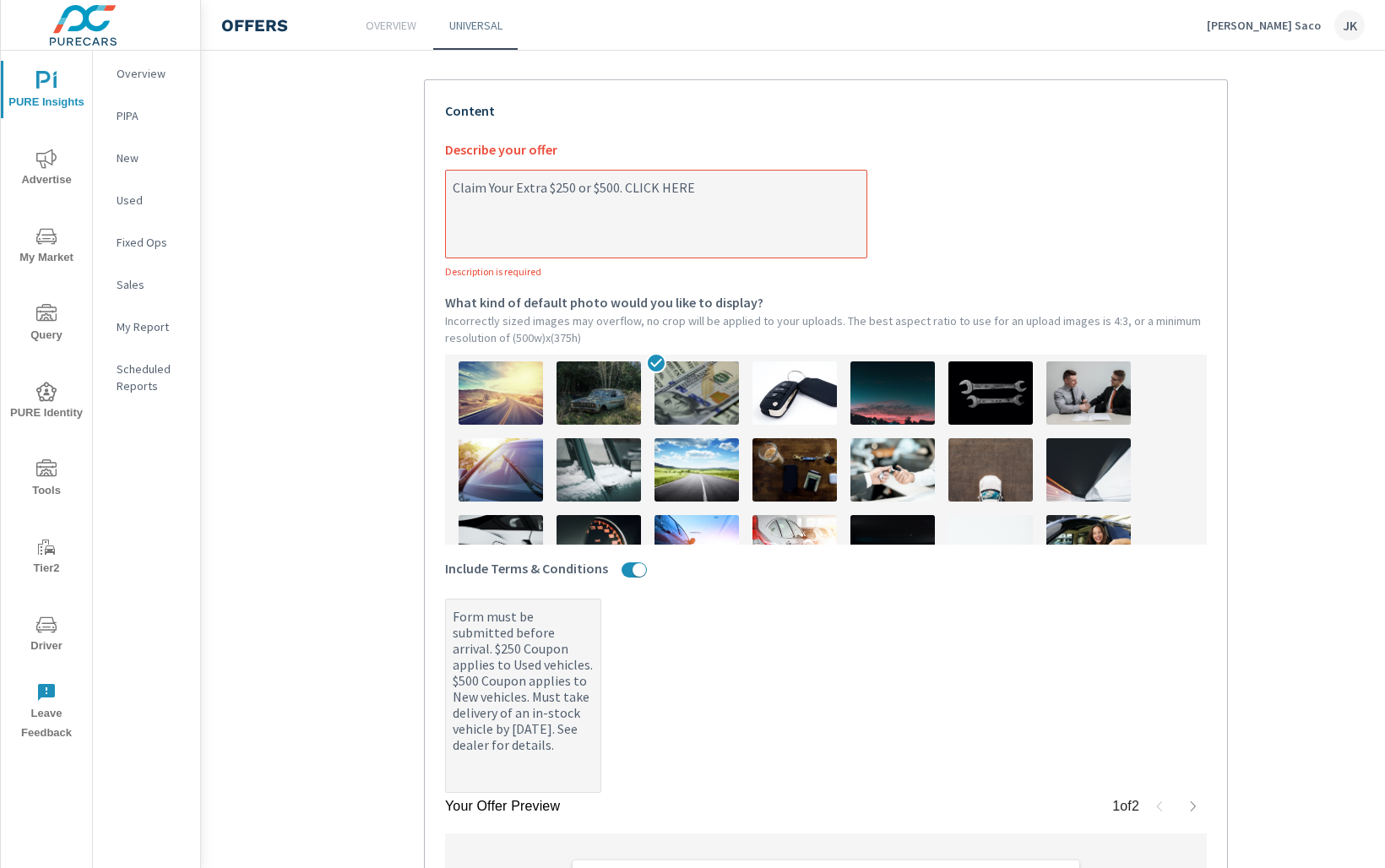
type textarea "x"
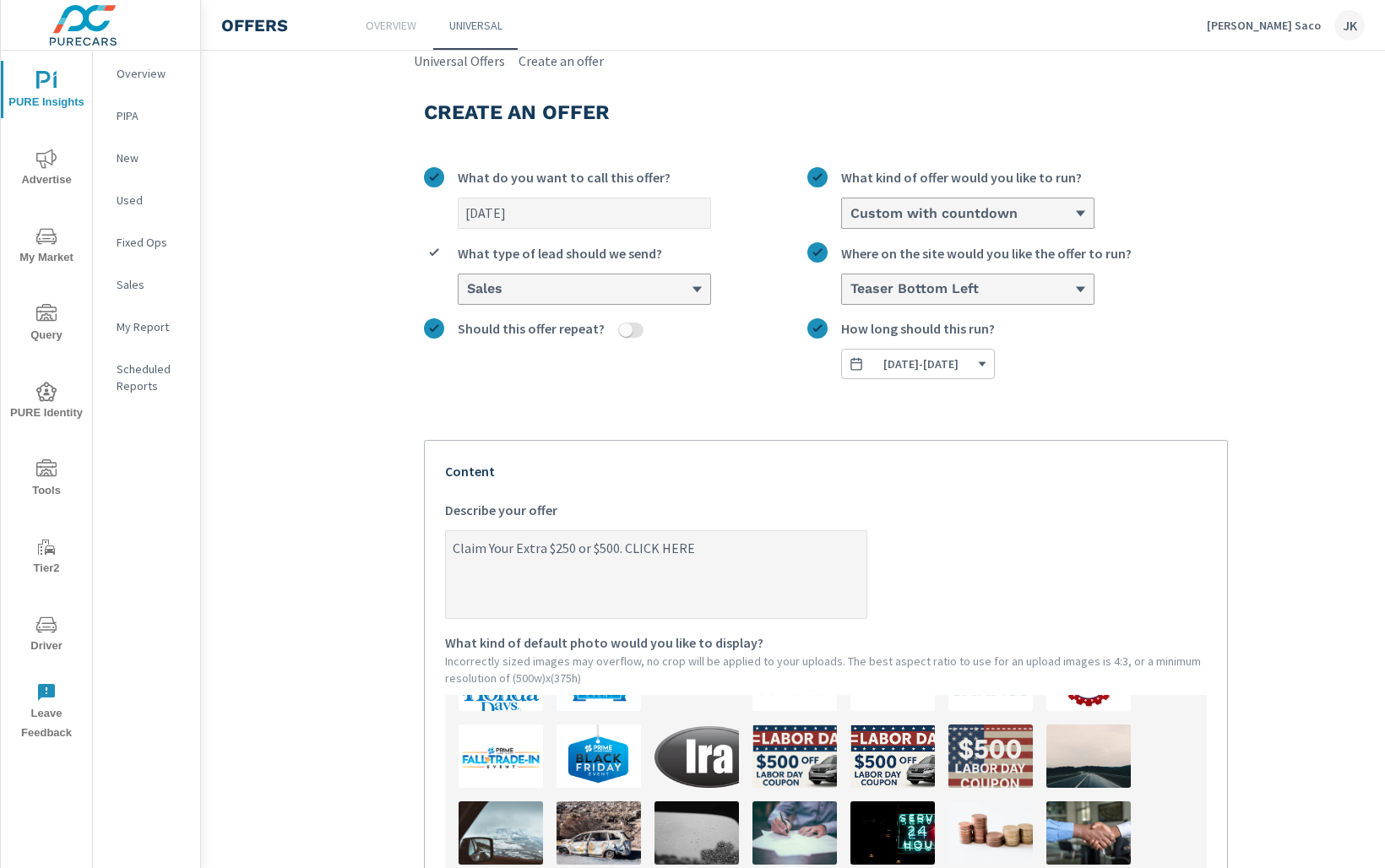
scroll to position [584, 0]
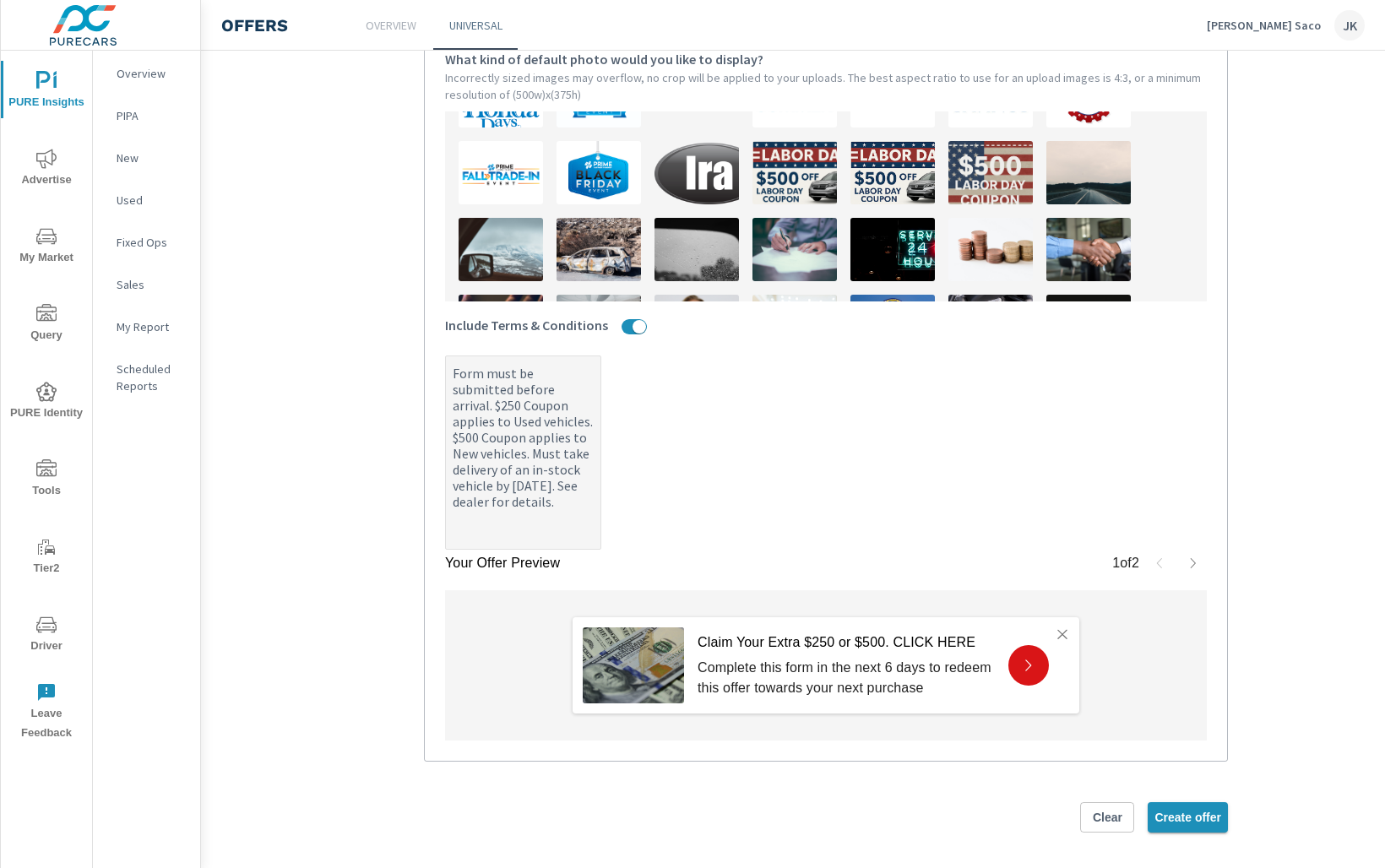
type textarea "Claim Your Extra $250 or $500. CLICK HERE"
click at [1200, 803] on button "Create offer" at bounding box center [1188, 817] width 80 height 30
type textarea "x"
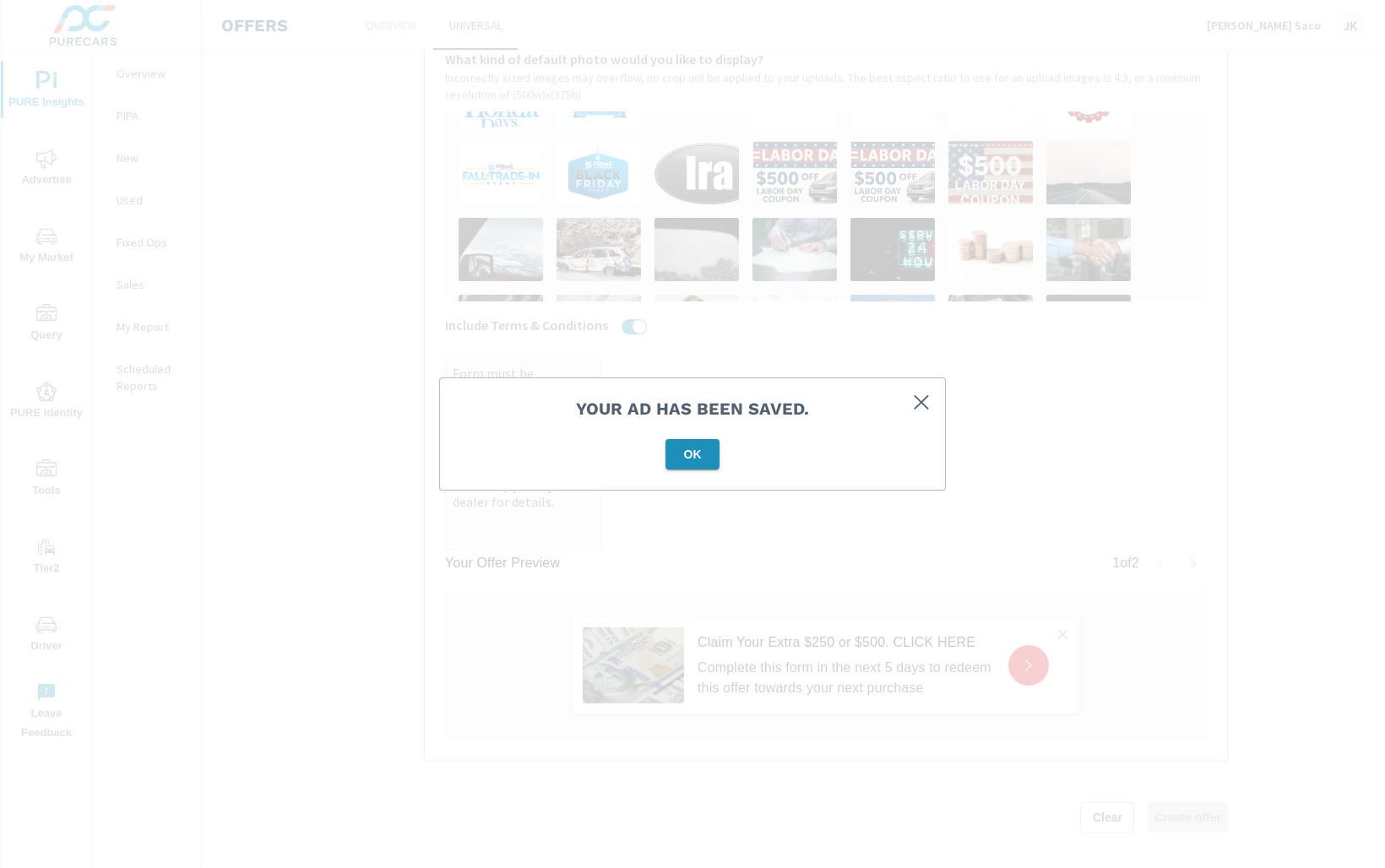
click at [674, 457] on span "OK" at bounding box center [692, 454] width 41 height 15
